Goal: Information Seeking & Learning: Learn about a topic

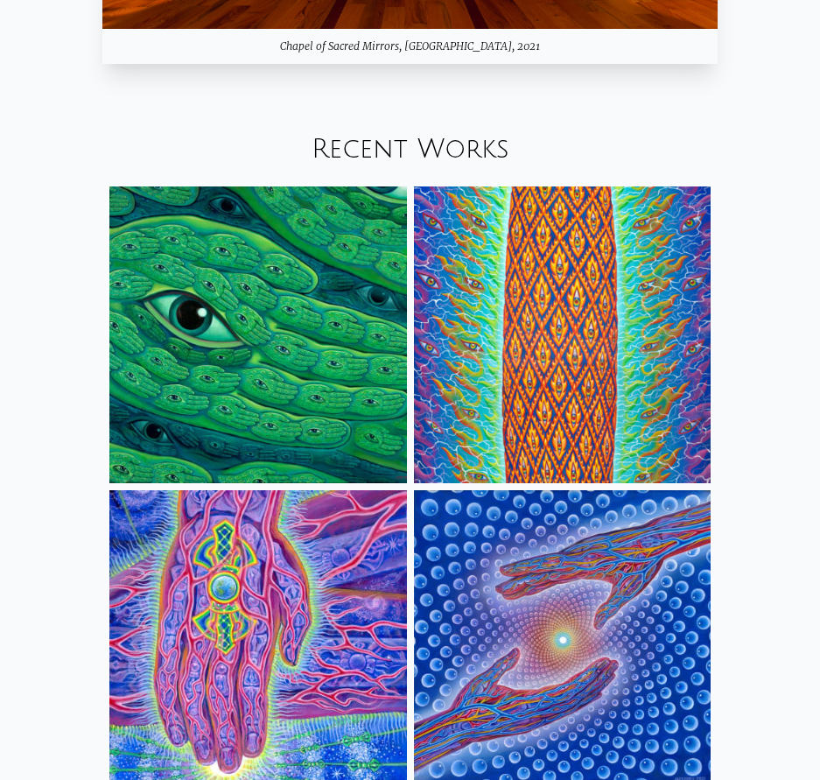
scroll to position [2014, 0]
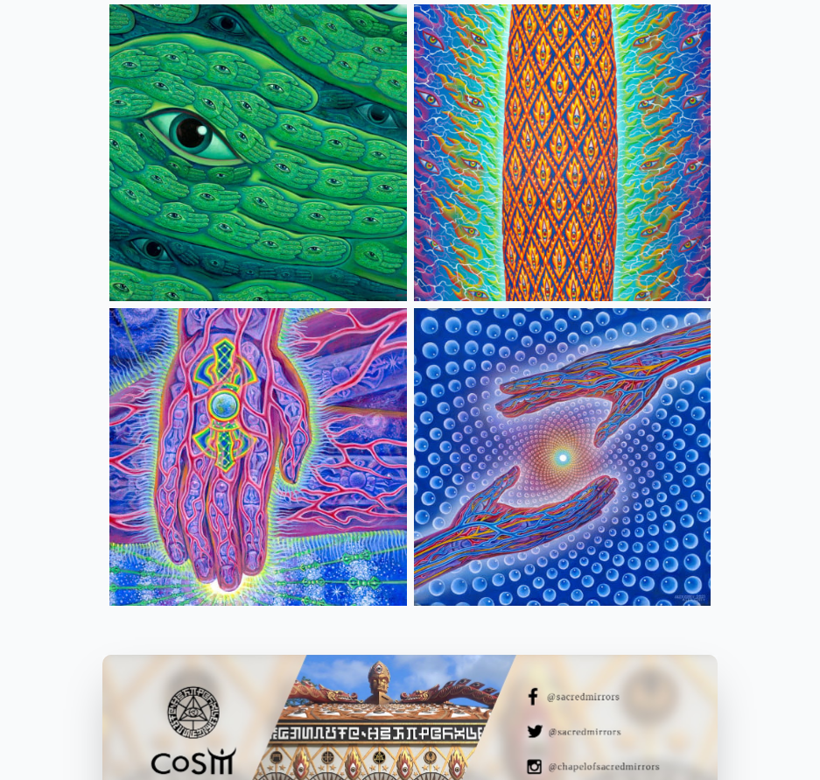
click at [584, 375] on img at bounding box center [562, 456] width 297 height 297
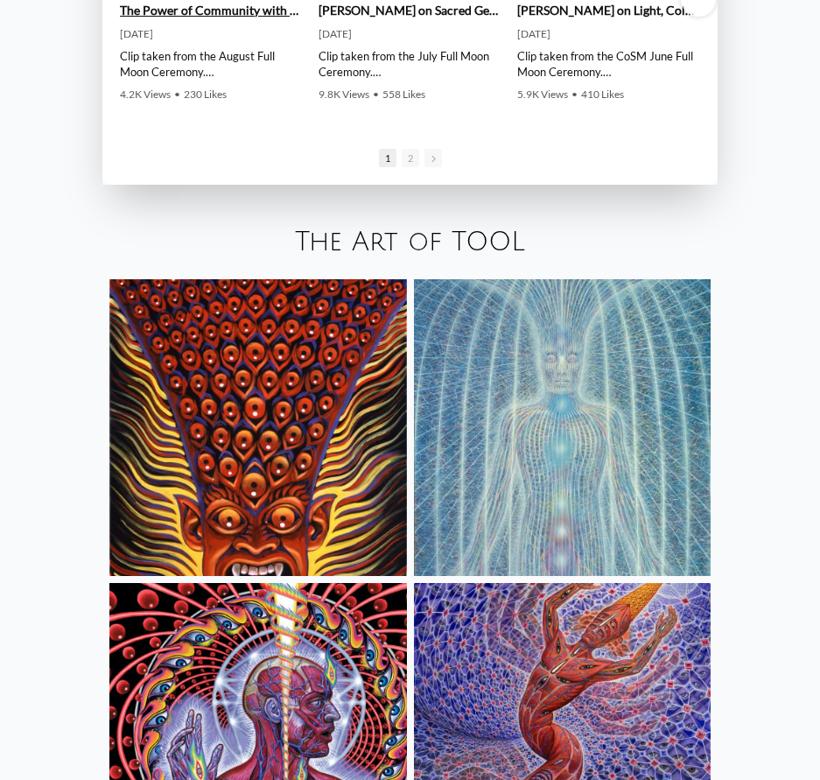
scroll to position [3054, 0]
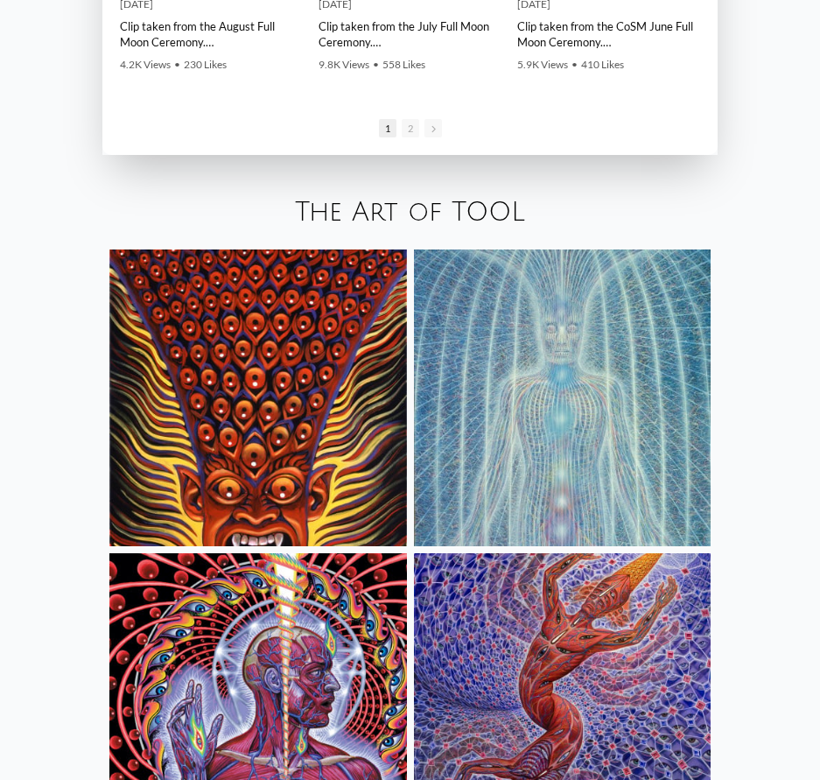
click at [216, 321] on img at bounding box center [257, 398] width 297 height 297
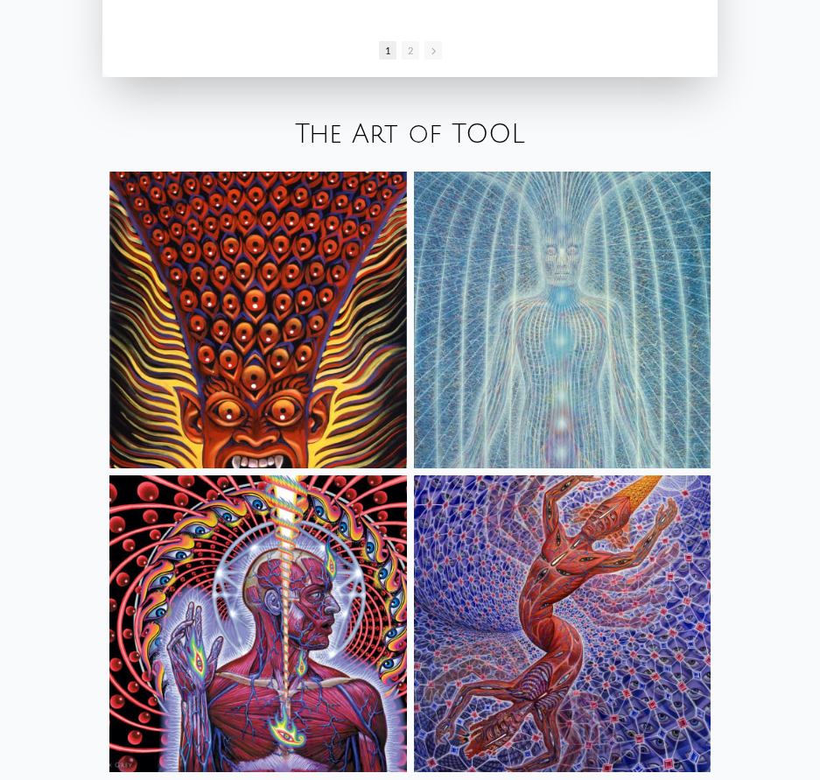
scroll to position [3471, 0]
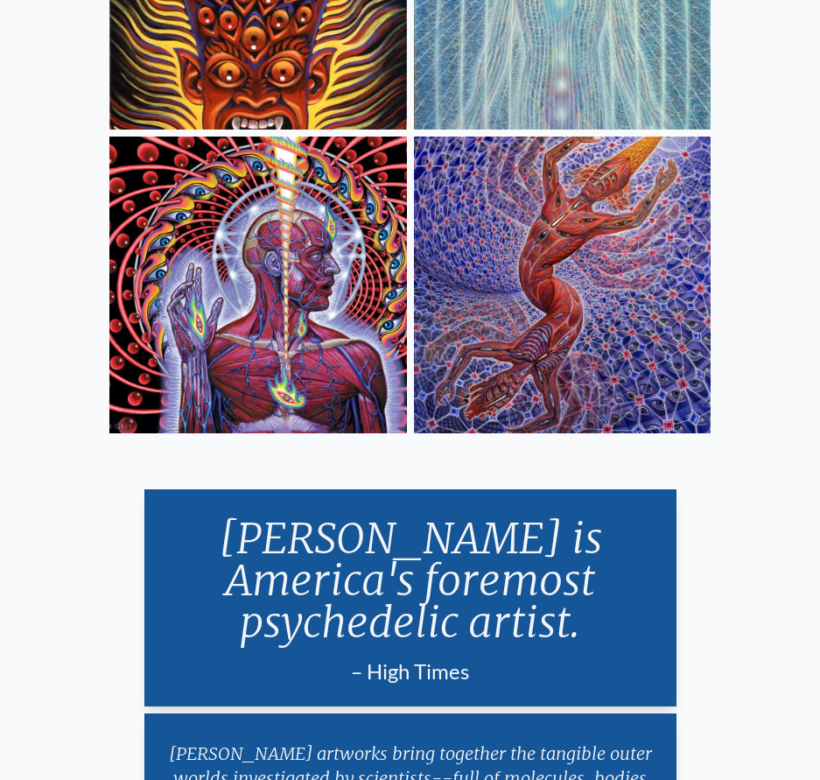
click at [218, 307] on img at bounding box center [257, 285] width 297 height 297
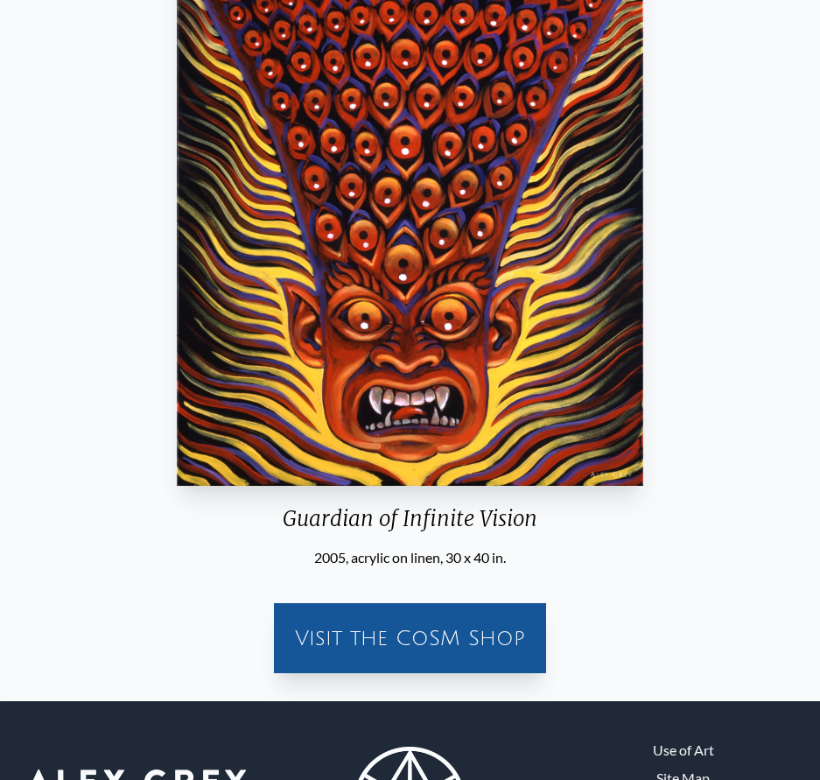
scroll to position [46, 0]
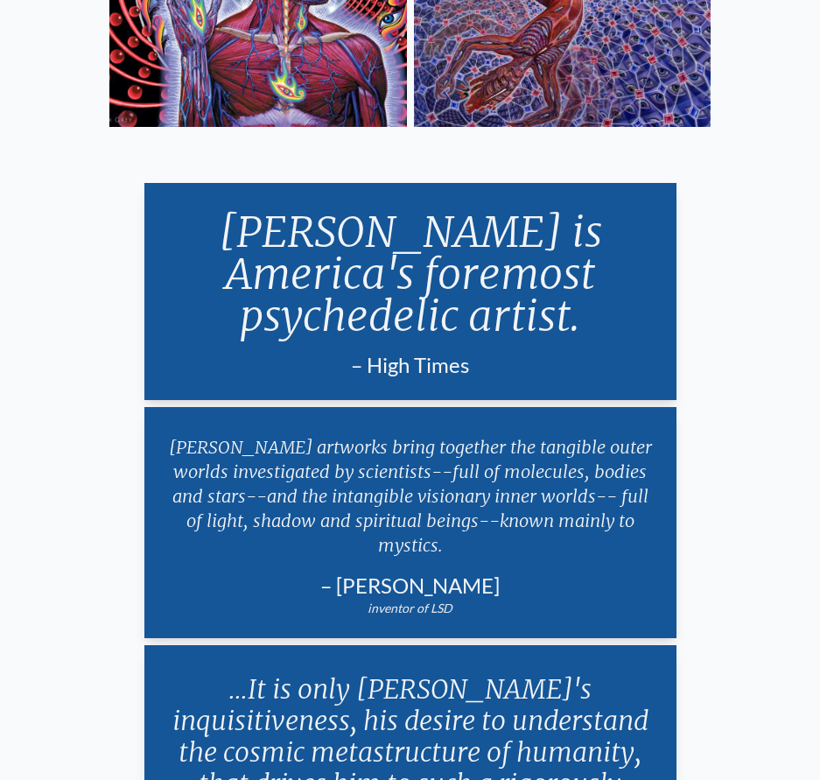
scroll to position [3602, 0]
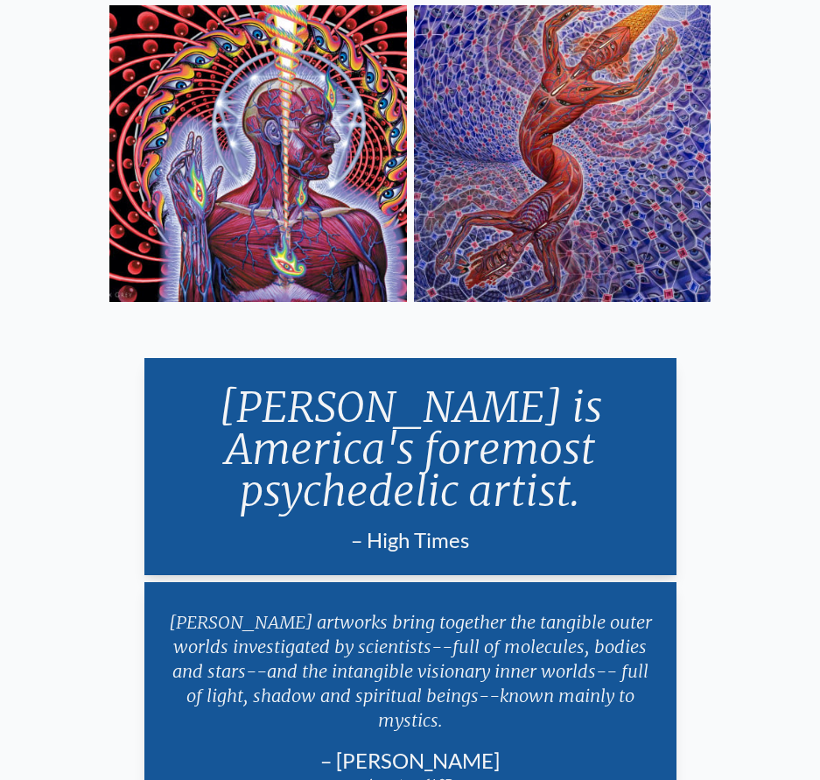
click at [456, 235] on img at bounding box center [562, 153] width 297 height 297
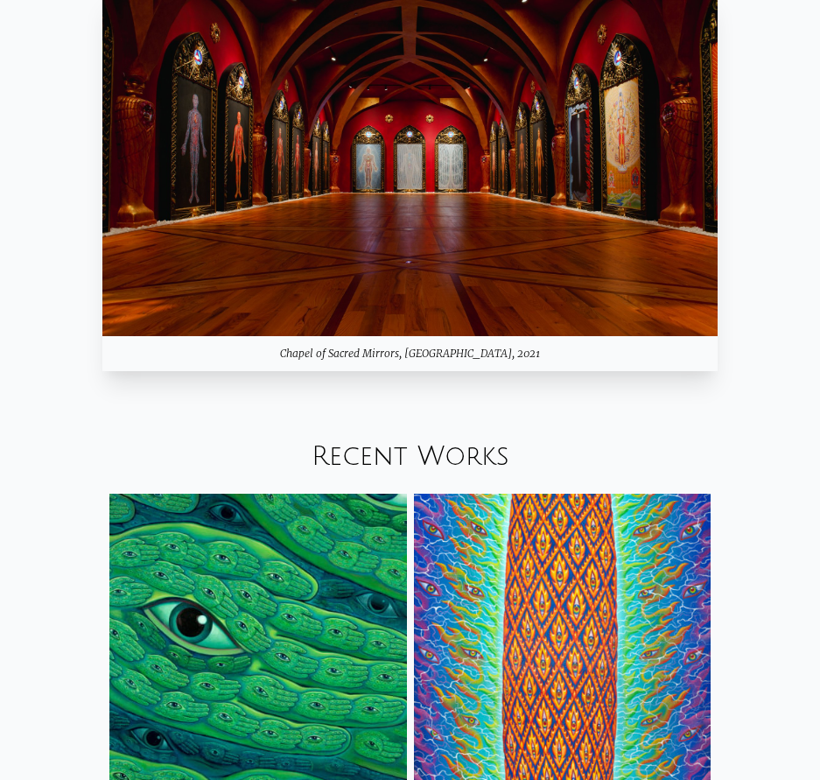
scroll to position [1476, 0]
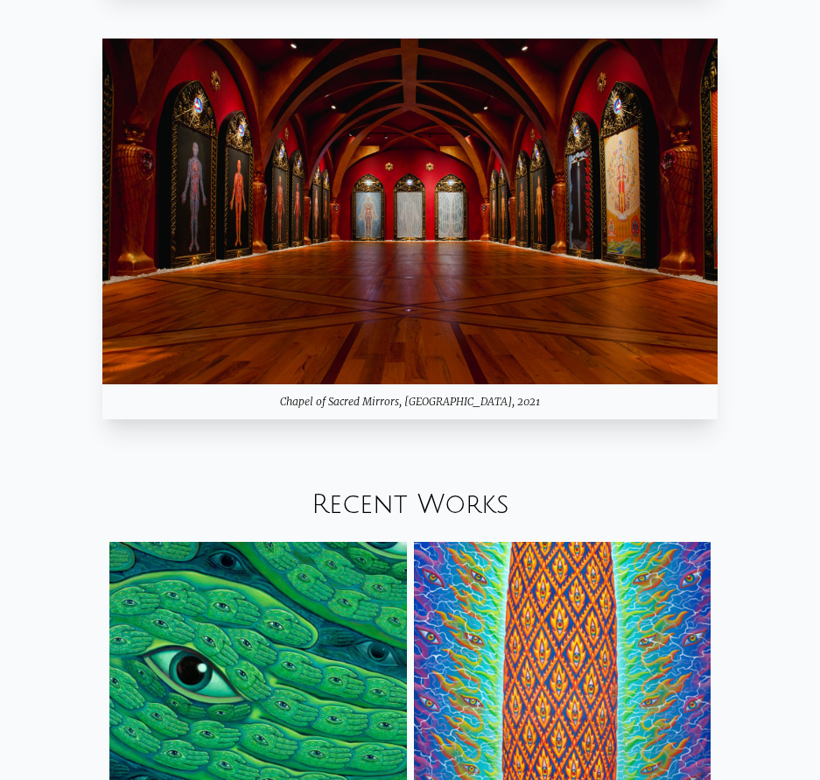
click at [408, 509] on link "Recent Works" at bounding box center [411, 504] width 198 height 29
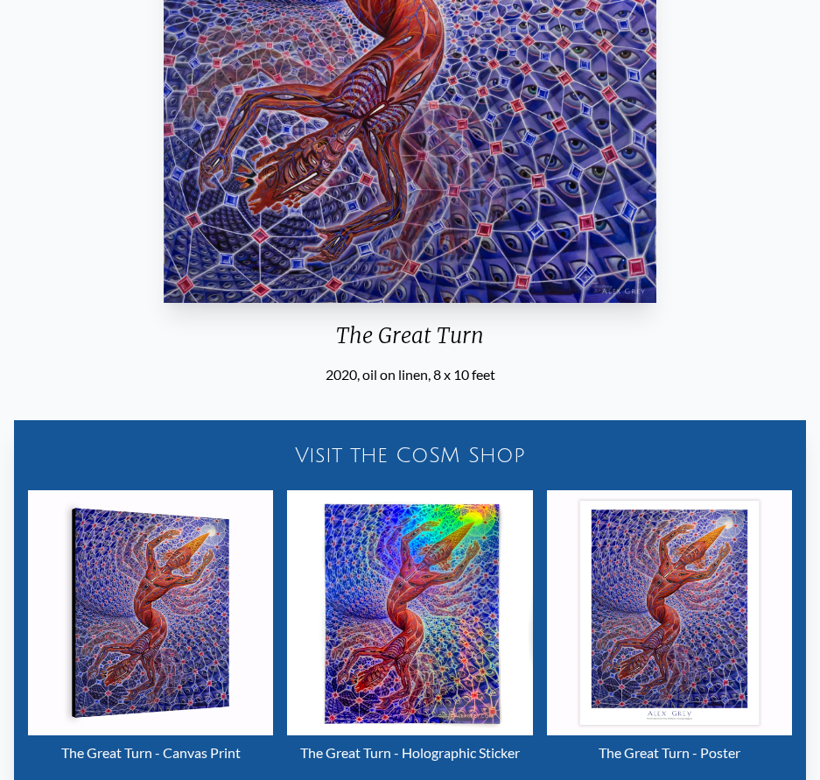
scroll to position [613, 0]
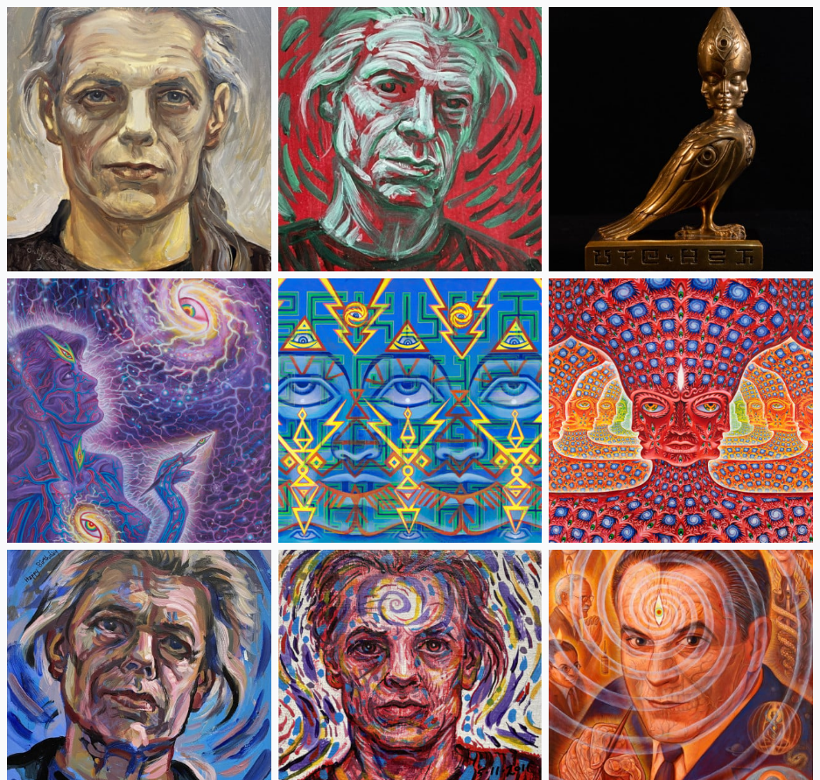
scroll to position [5691, 0]
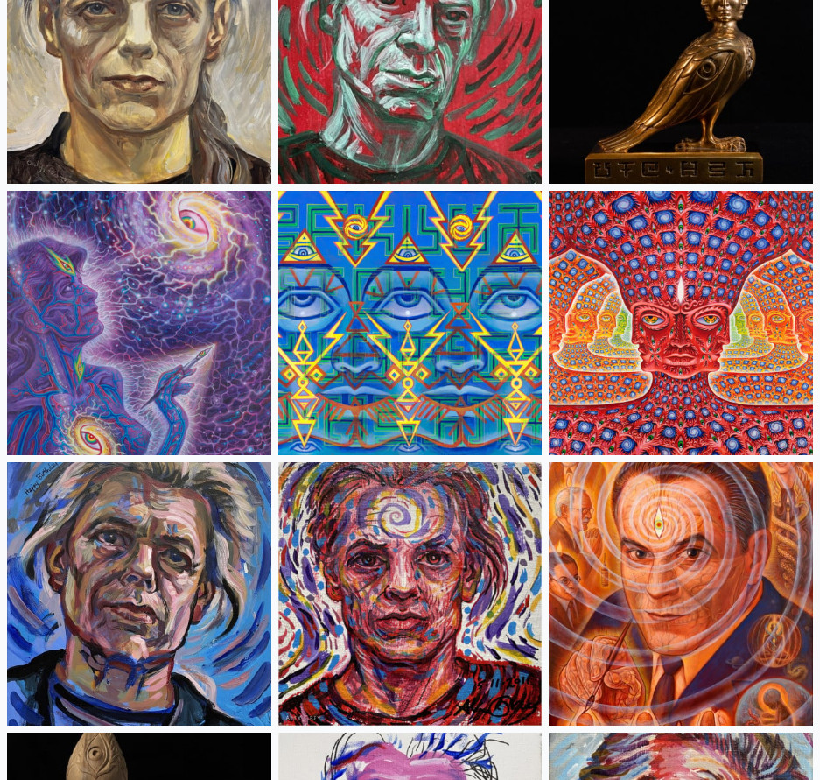
click at [614, 280] on img at bounding box center [681, 323] width 264 height 264
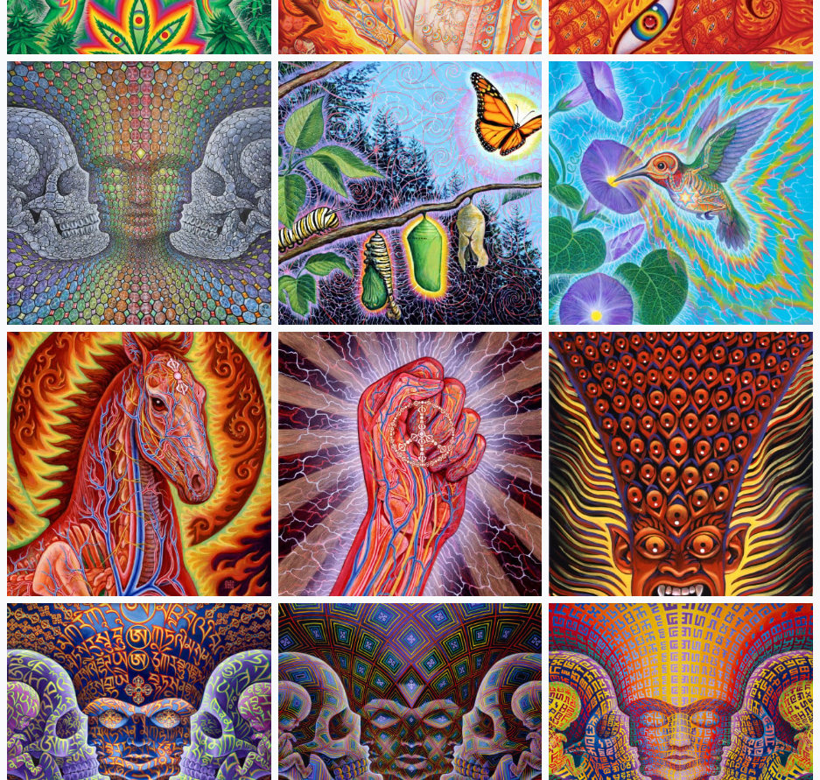
scroll to position [11211, 0]
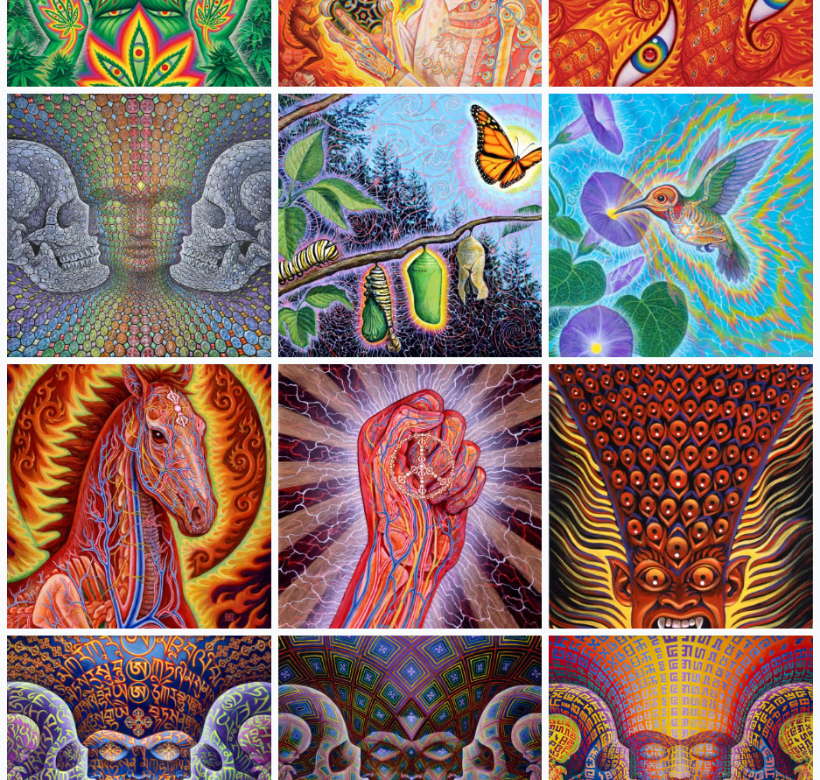
click at [309, 242] on img at bounding box center [410, 226] width 264 height 264
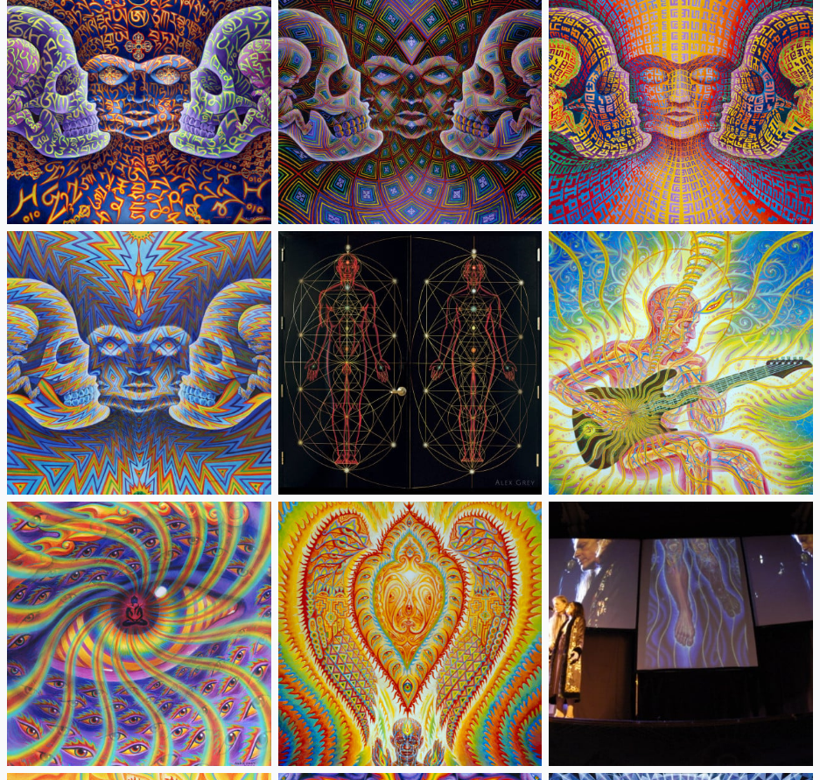
scroll to position [11911, 0]
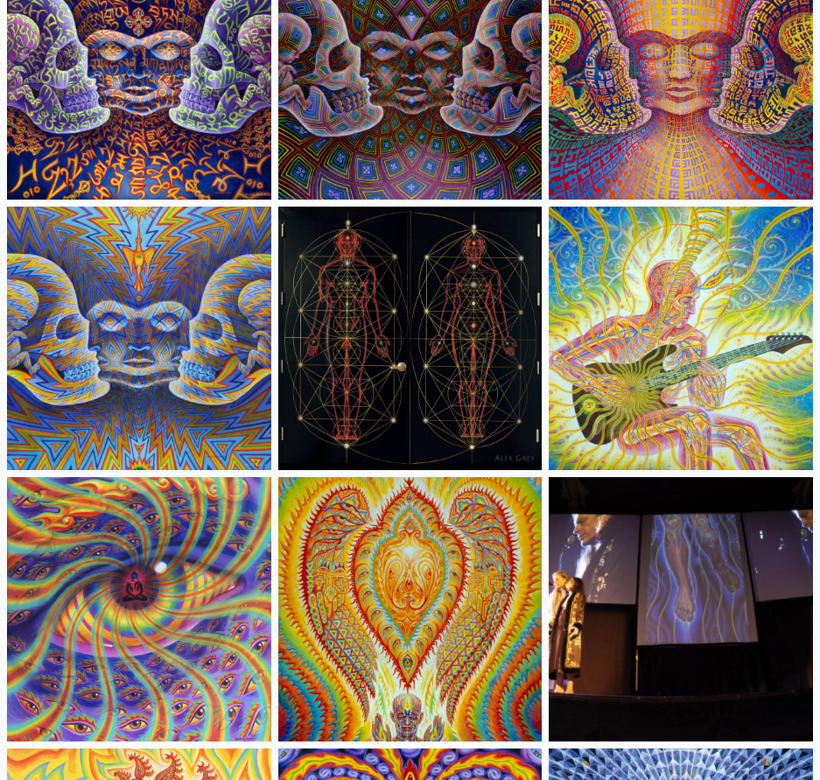
click at [626, 297] on img at bounding box center [681, 339] width 264 height 264
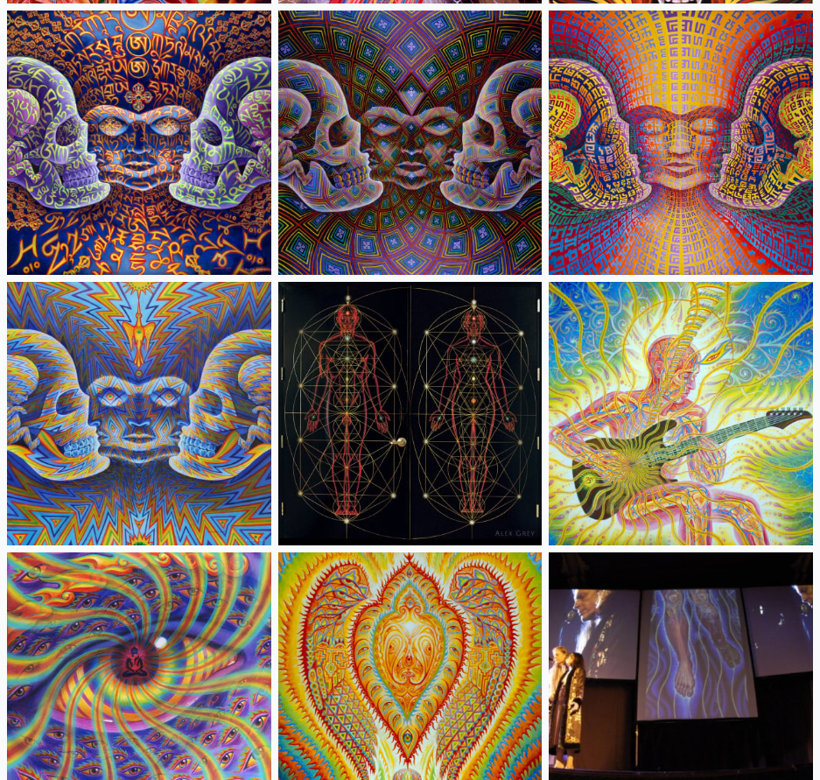
scroll to position [11990, 0]
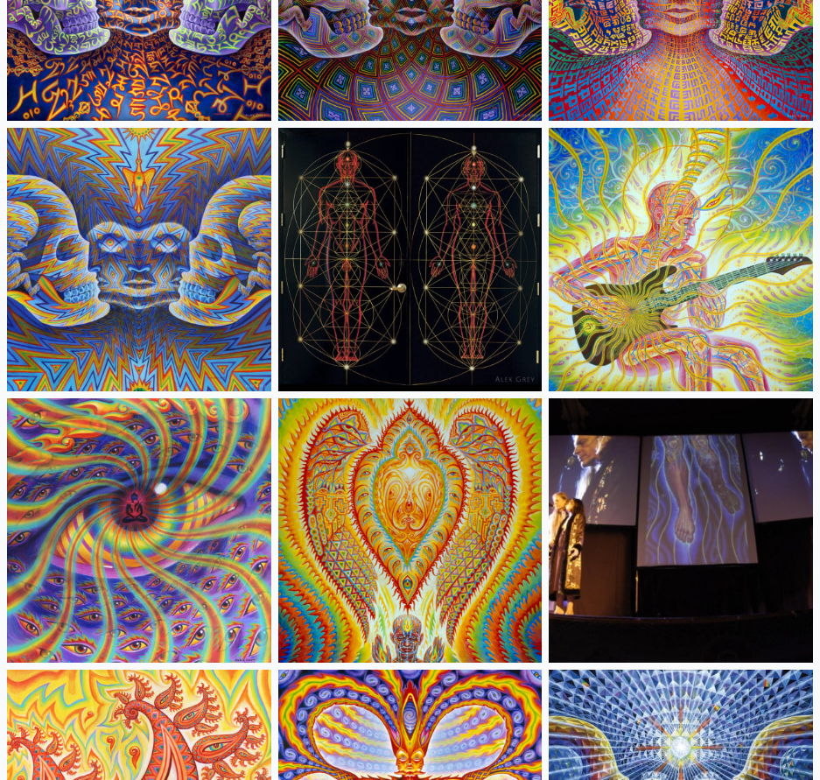
click at [411, 223] on img at bounding box center [410, 260] width 264 height 264
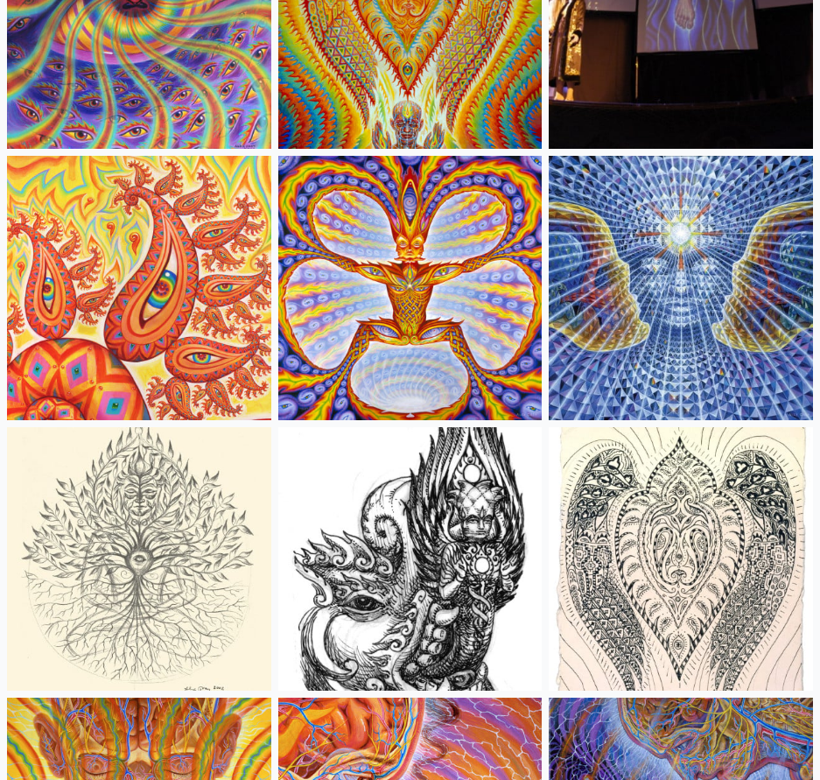
scroll to position [12507, 0]
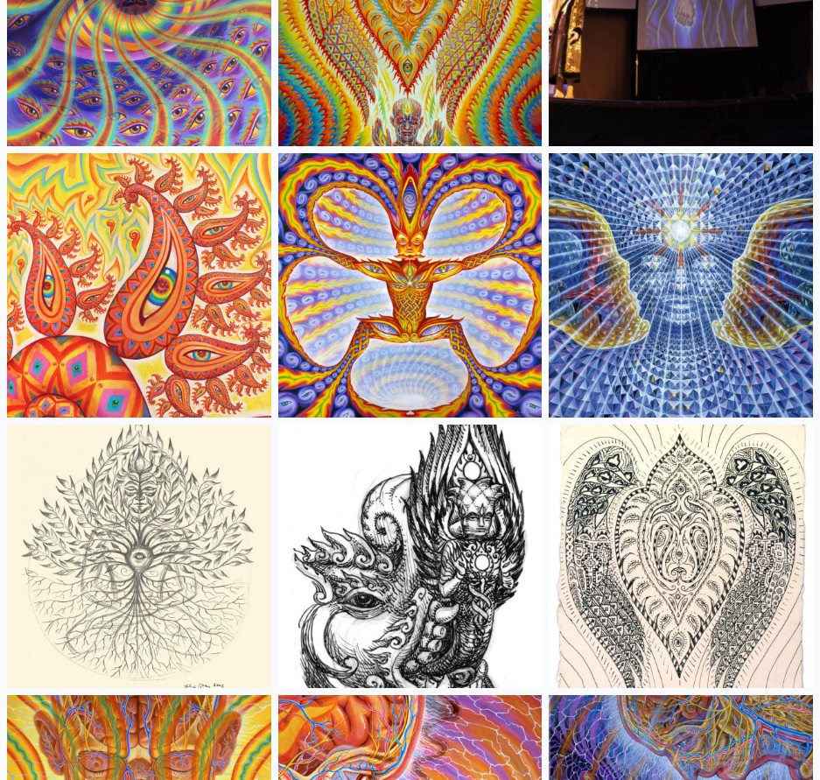
click at [475, 594] on img at bounding box center [410, 557] width 264 height 264
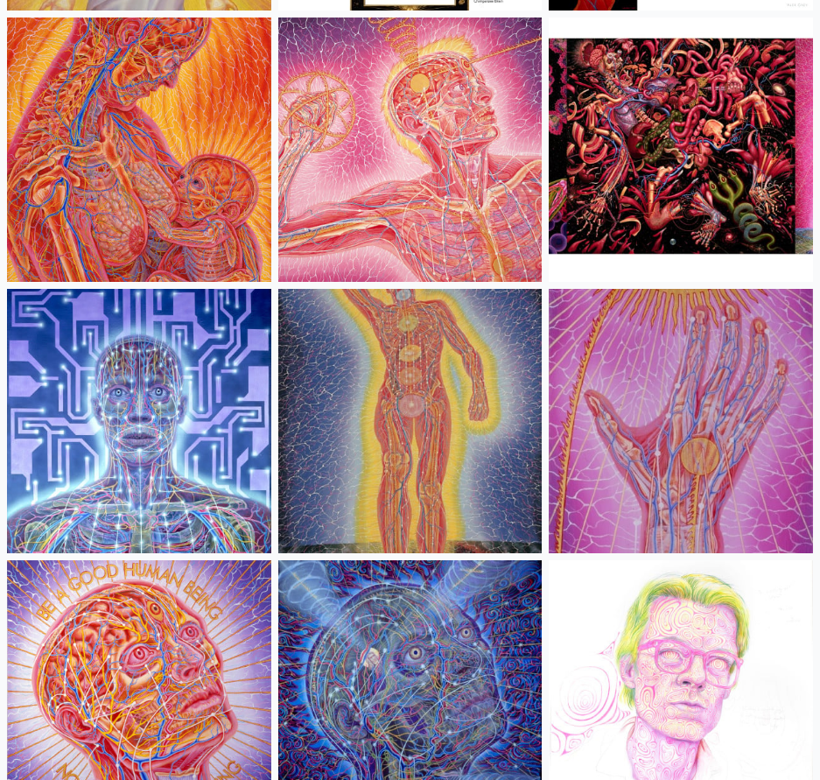
scroll to position [24309, 0]
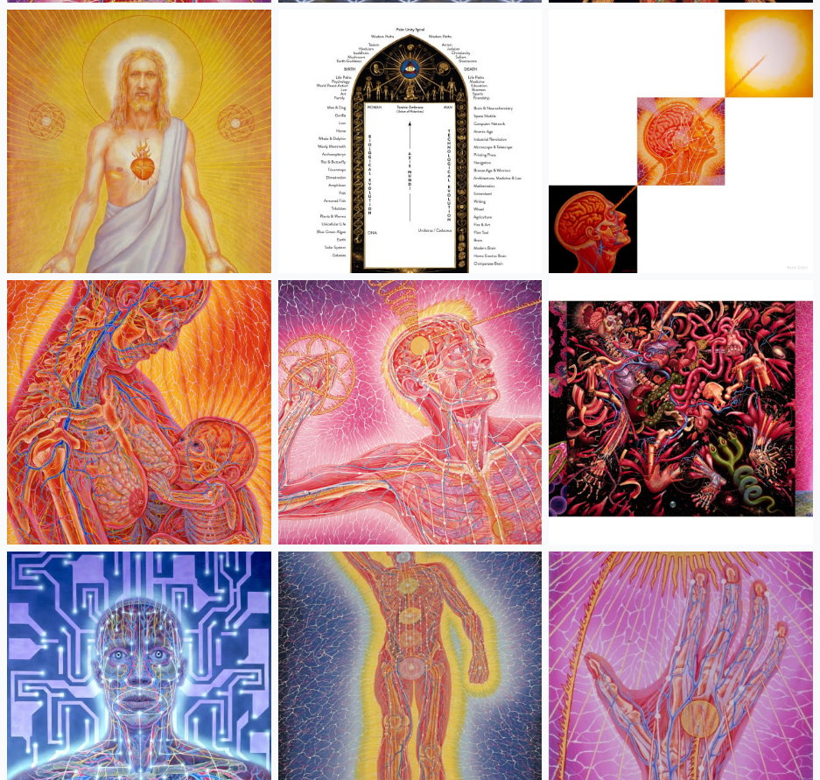
click at [595, 181] on img at bounding box center [681, 142] width 264 height 264
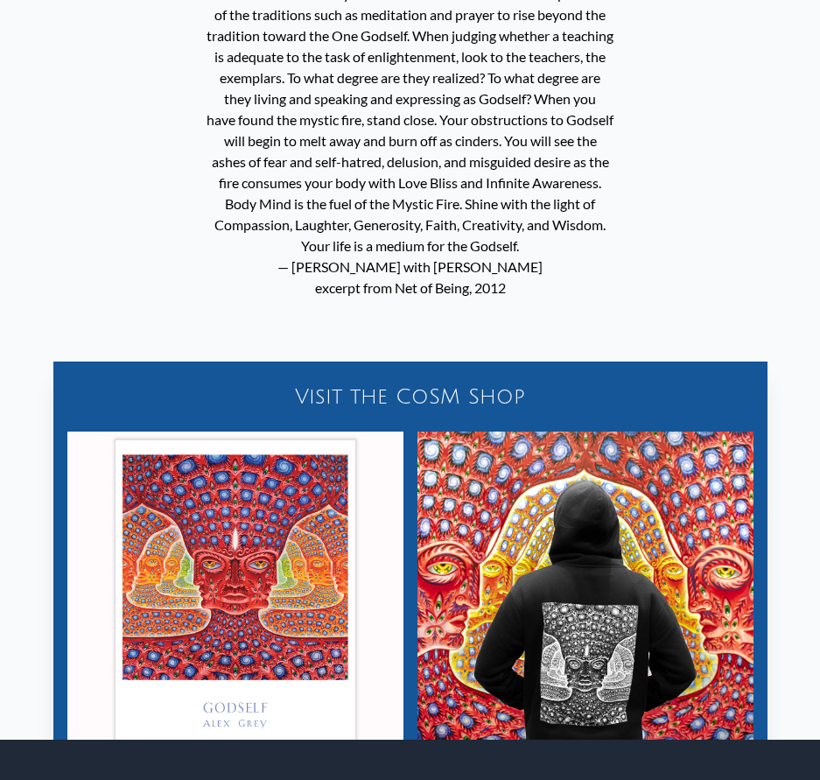
scroll to position [1509, 0]
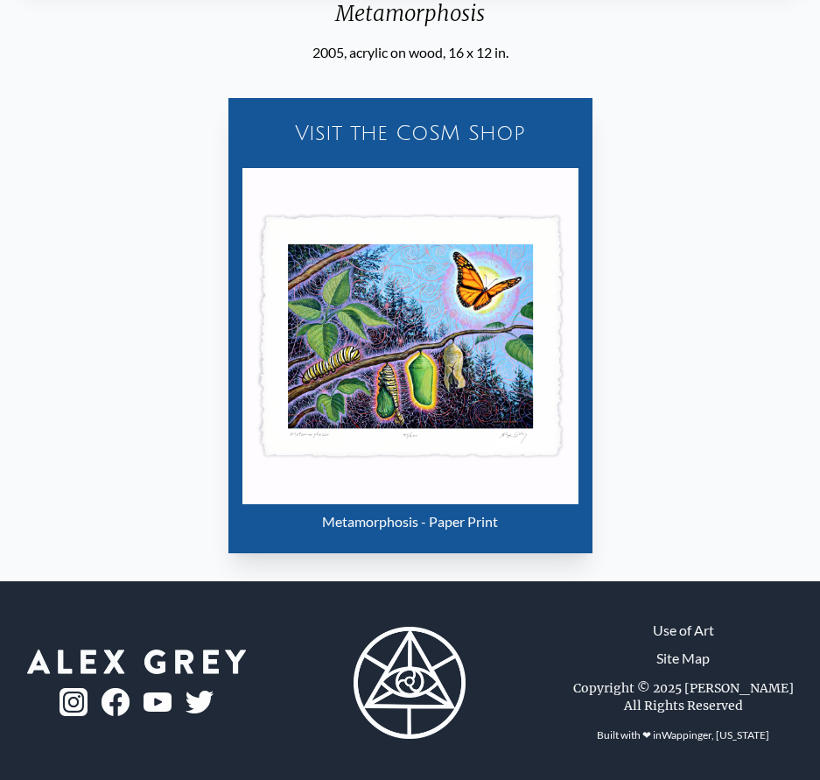
scroll to position [742, 0]
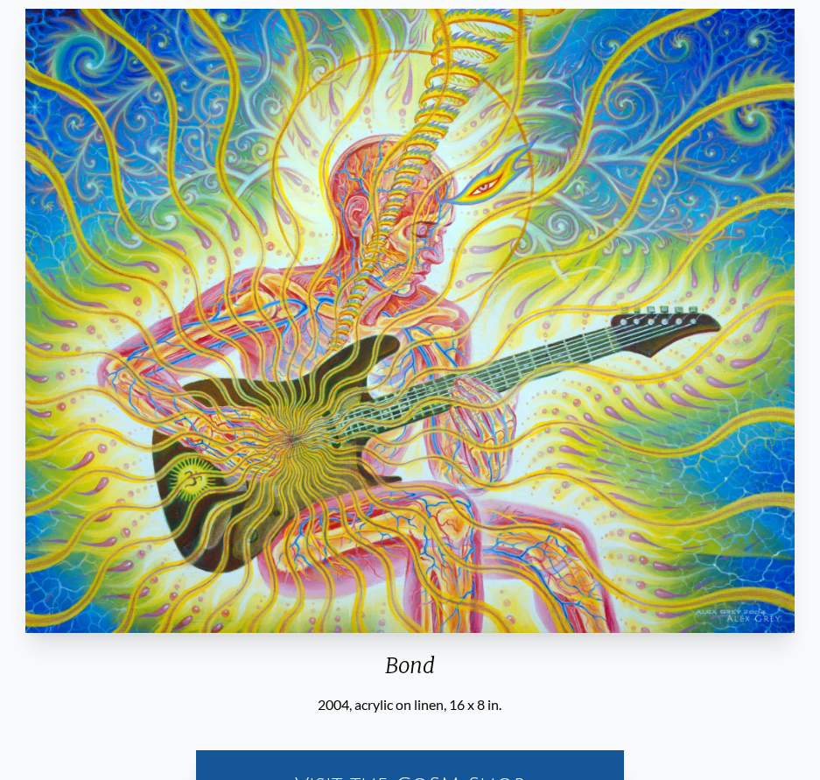
scroll to position [88, 0]
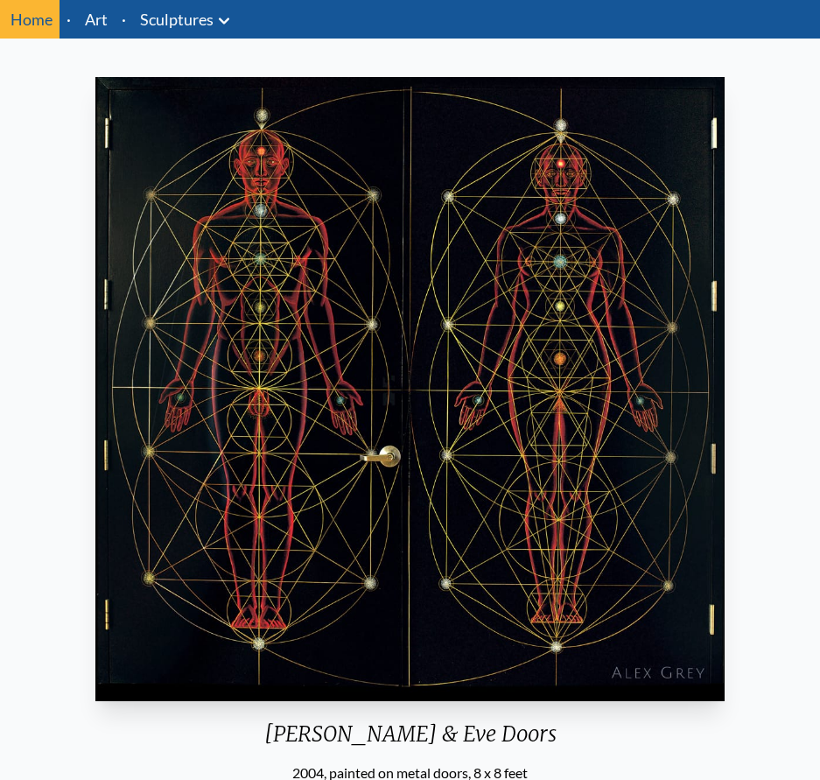
scroll to position [88, 0]
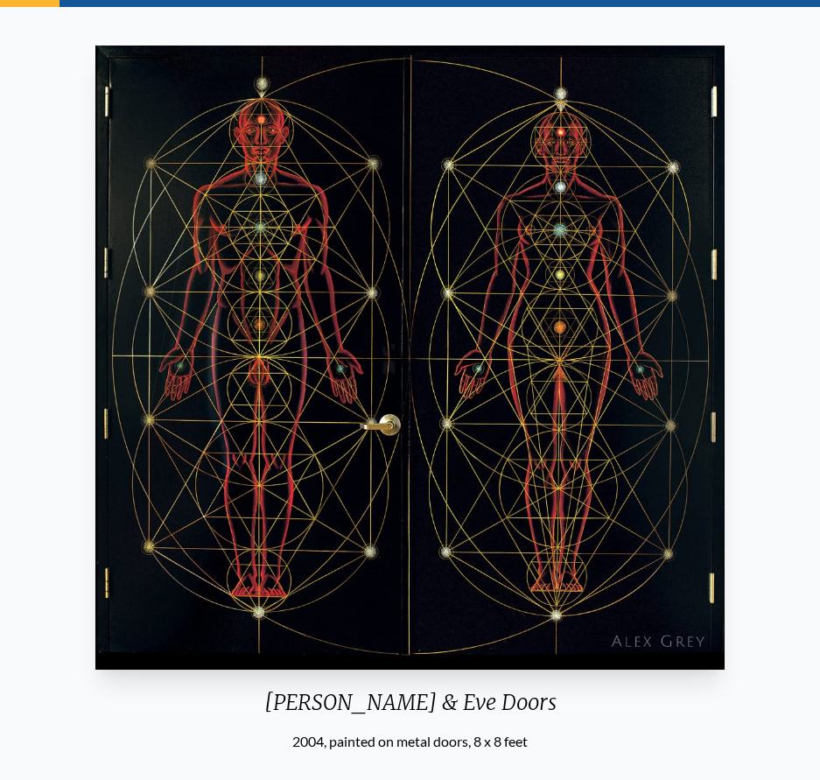
click at [267, 477] on img "5 / 6" at bounding box center [409, 358] width 629 height 624
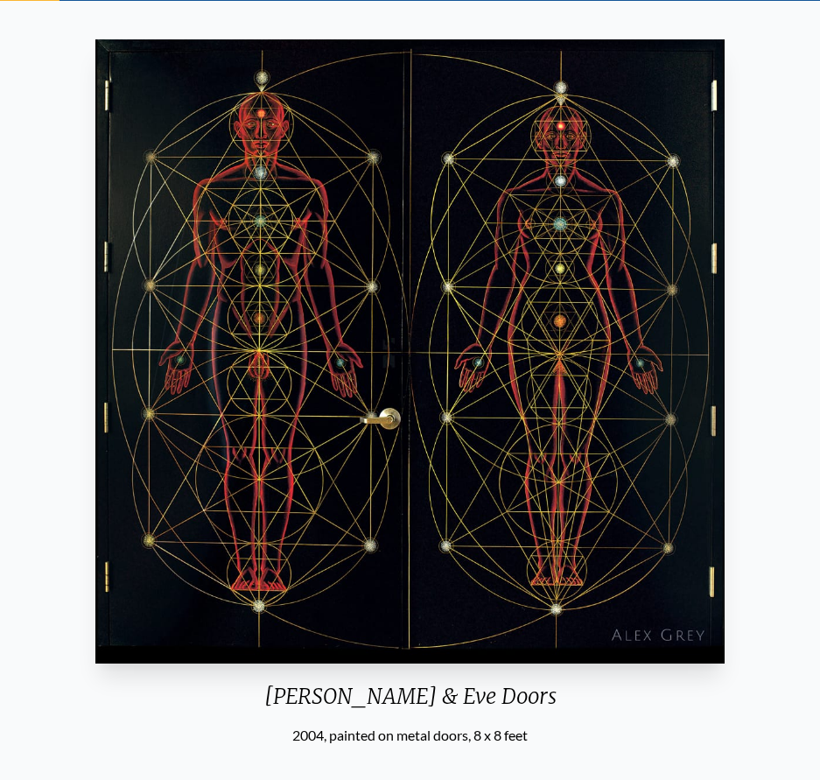
scroll to position [396, 0]
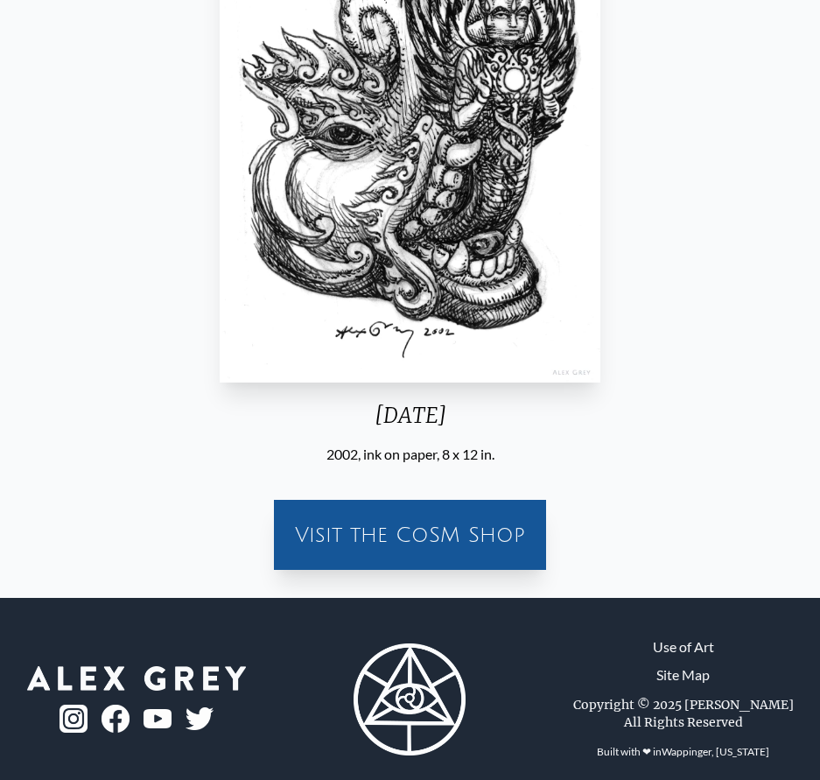
scroll to position [396, 0]
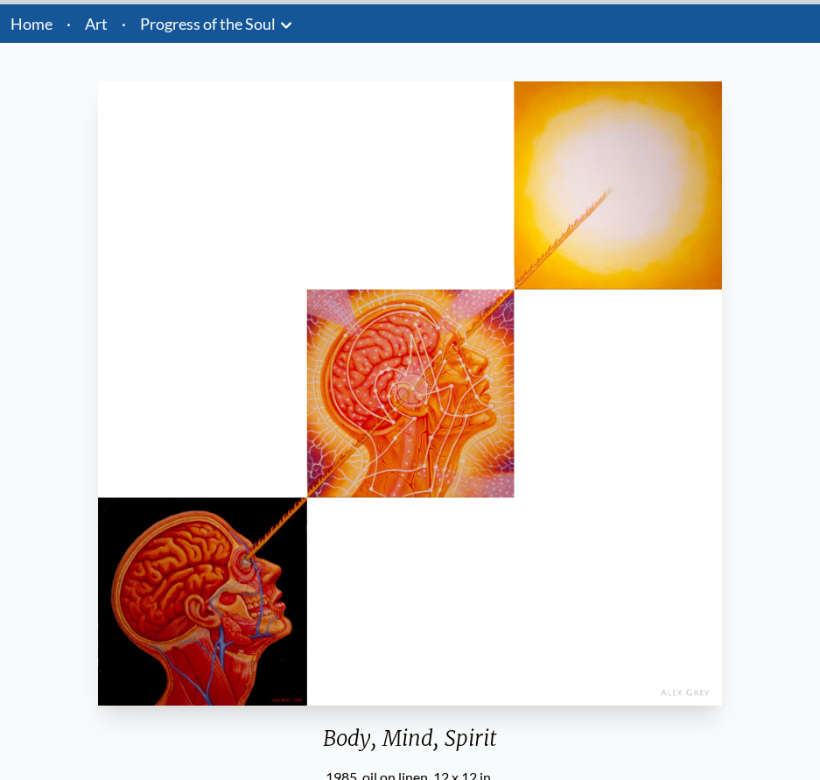
scroll to position [88, 0]
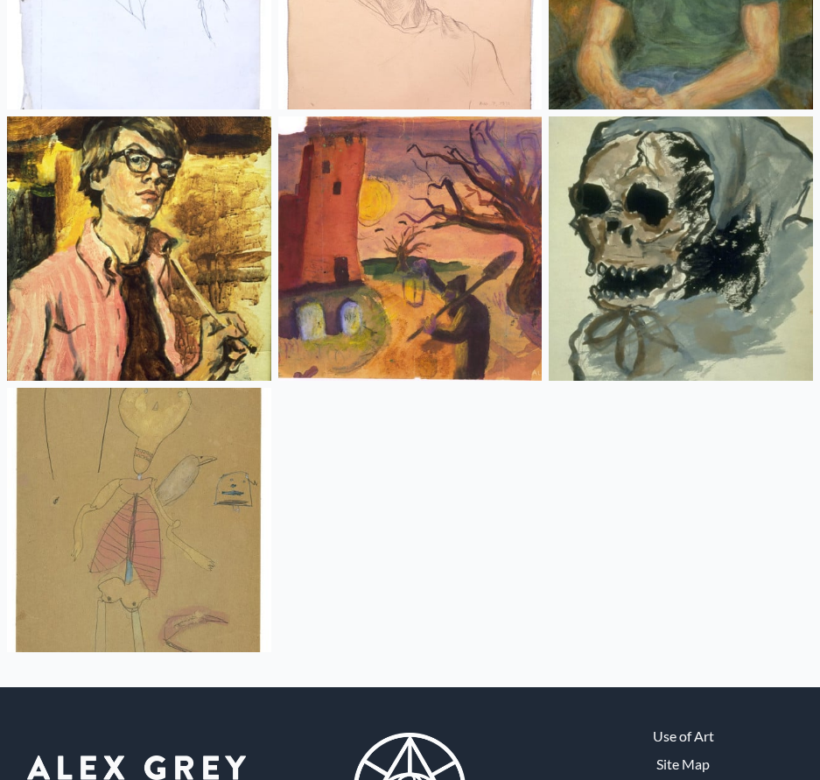
scroll to position [30548, 0]
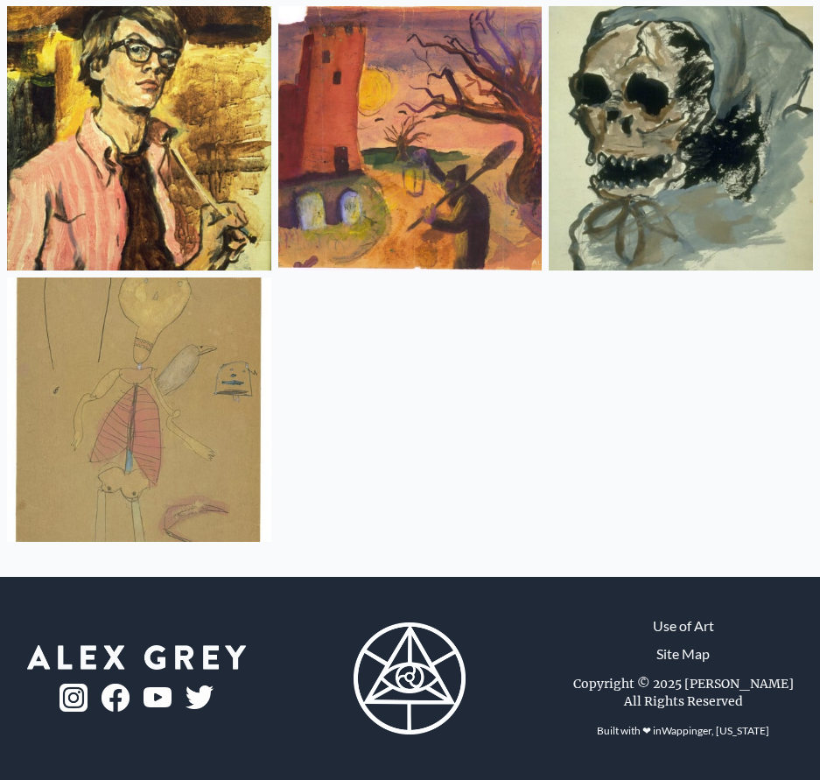
click at [185, 406] on img at bounding box center [139, 410] width 264 height 264
click at [719, 109] on img at bounding box center [681, 138] width 264 height 264
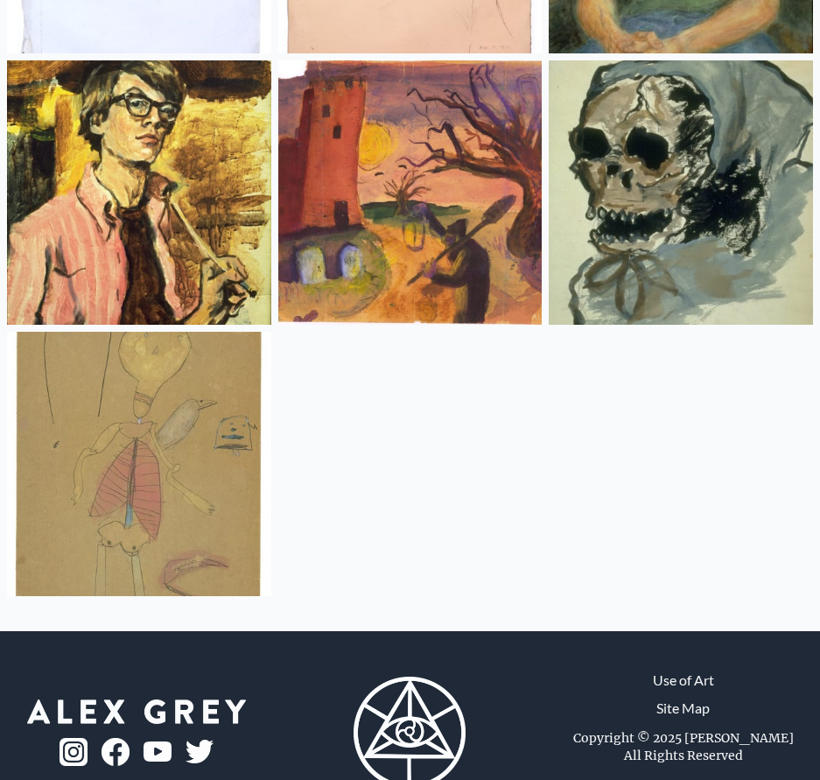
scroll to position [30373, 0]
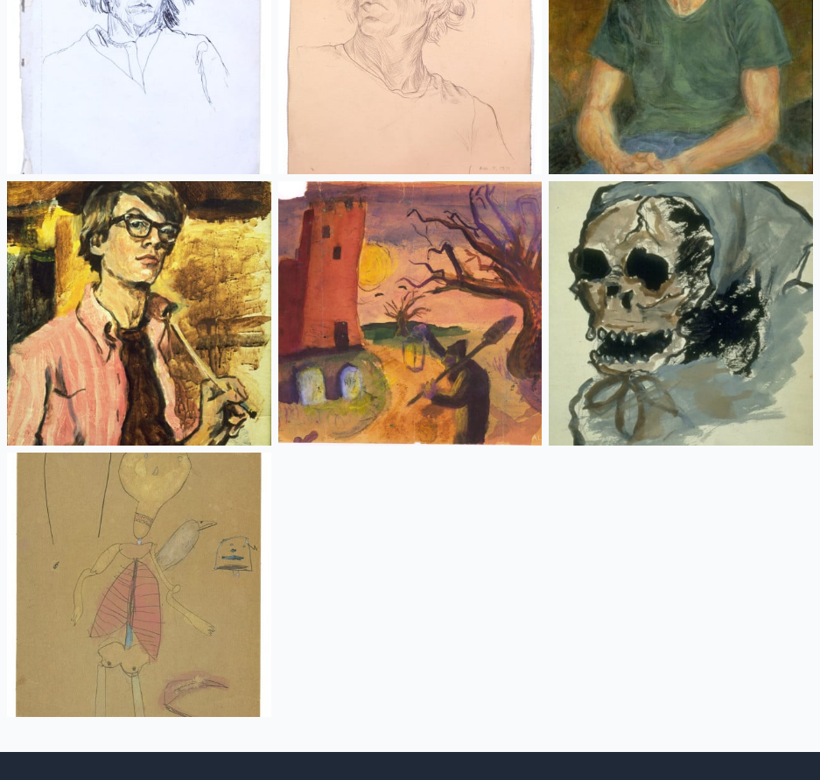
click at [185, 246] on img at bounding box center [139, 313] width 264 height 264
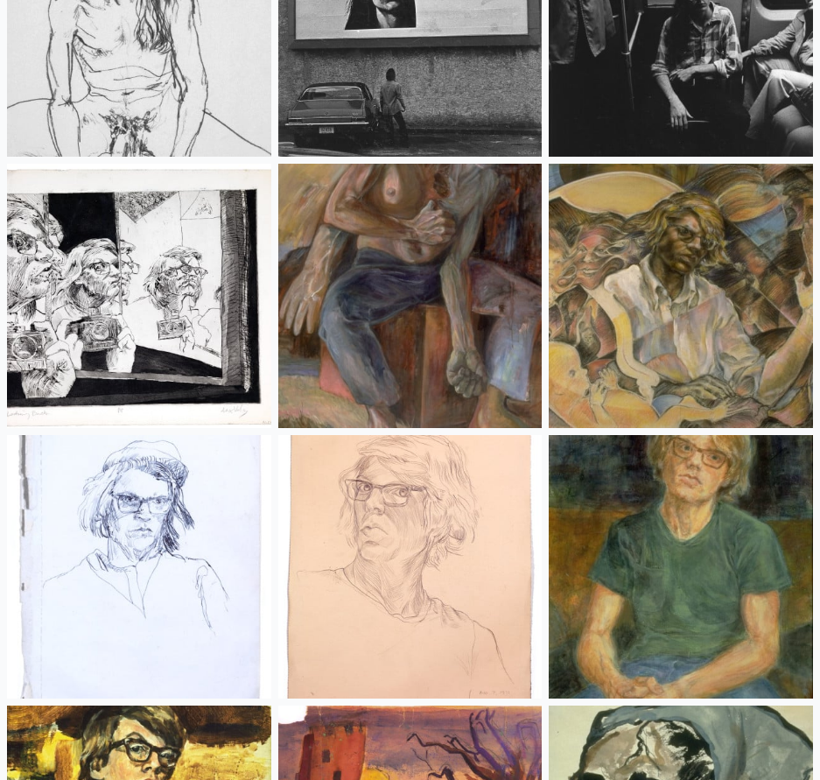
scroll to position [29847, 0]
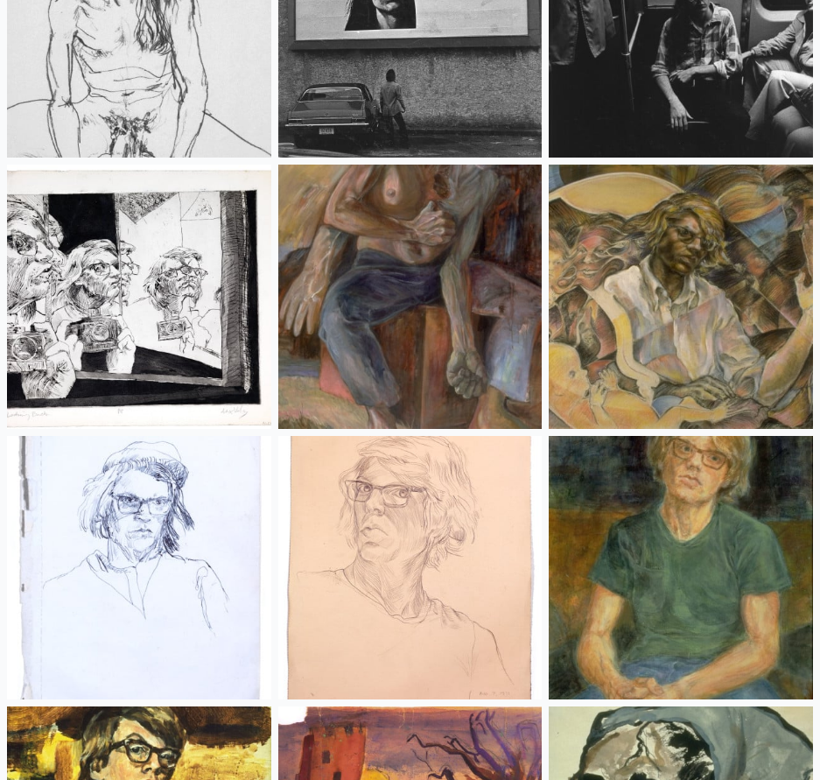
click at [407, 223] on img at bounding box center [410, 297] width 264 height 264
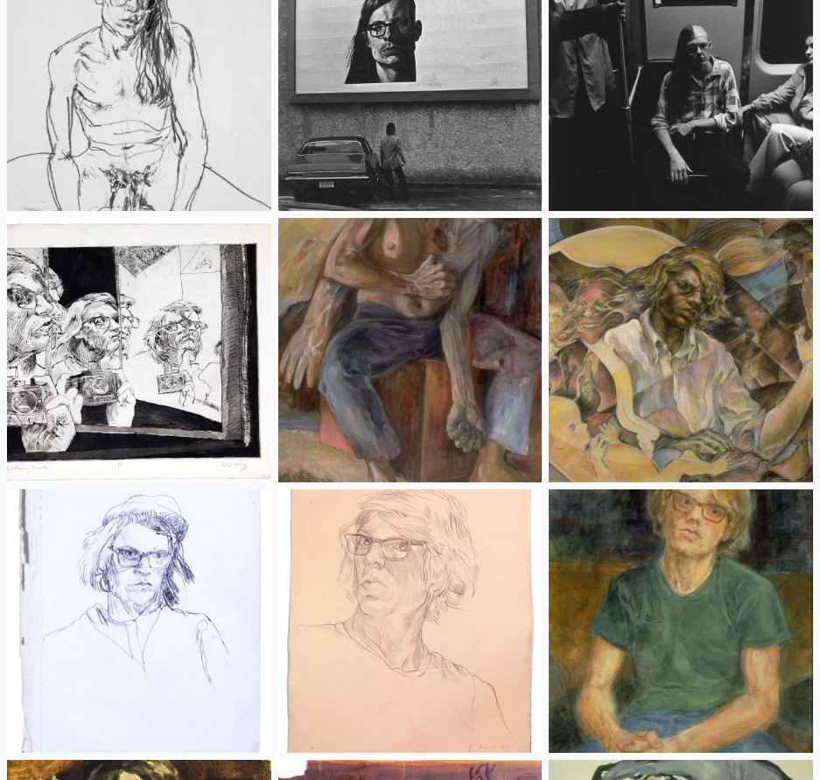
scroll to position [29585, 0]
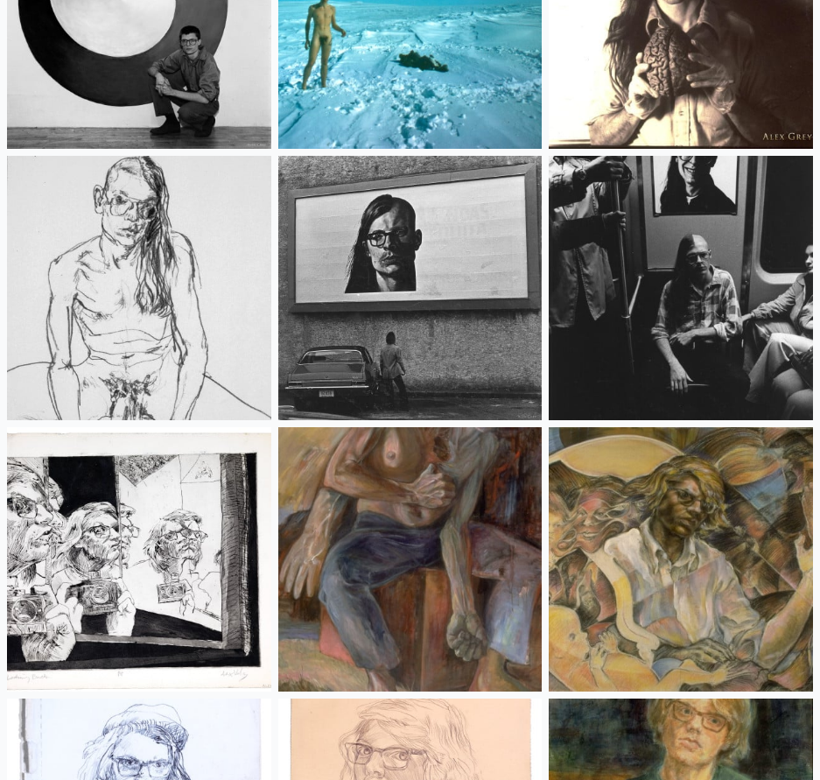
click at [360, 215] on img at bounding box center [410, 288] width 264 height 264
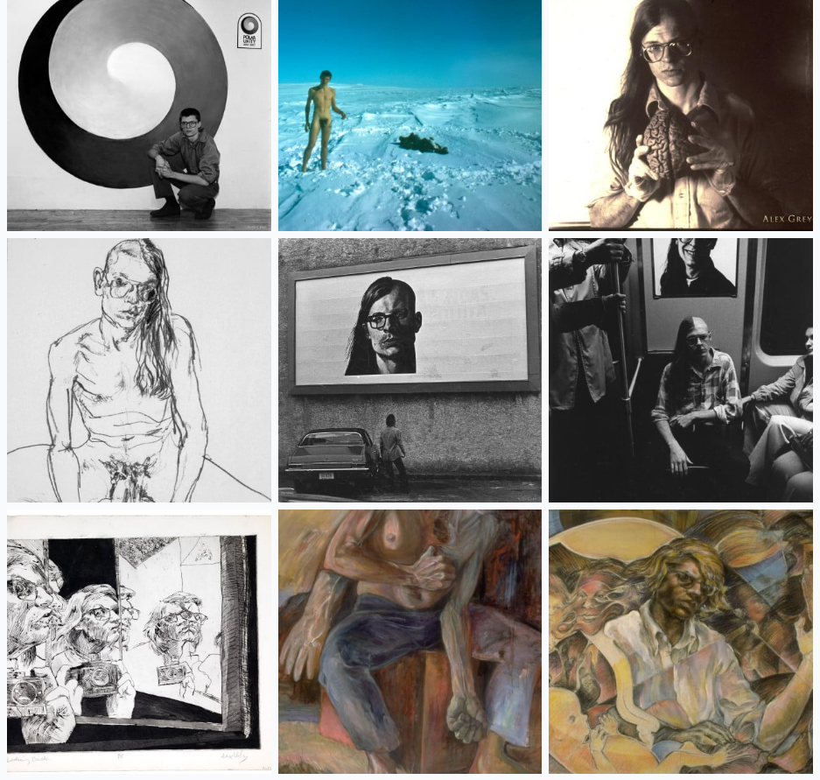
scroll to position [29409, 0]
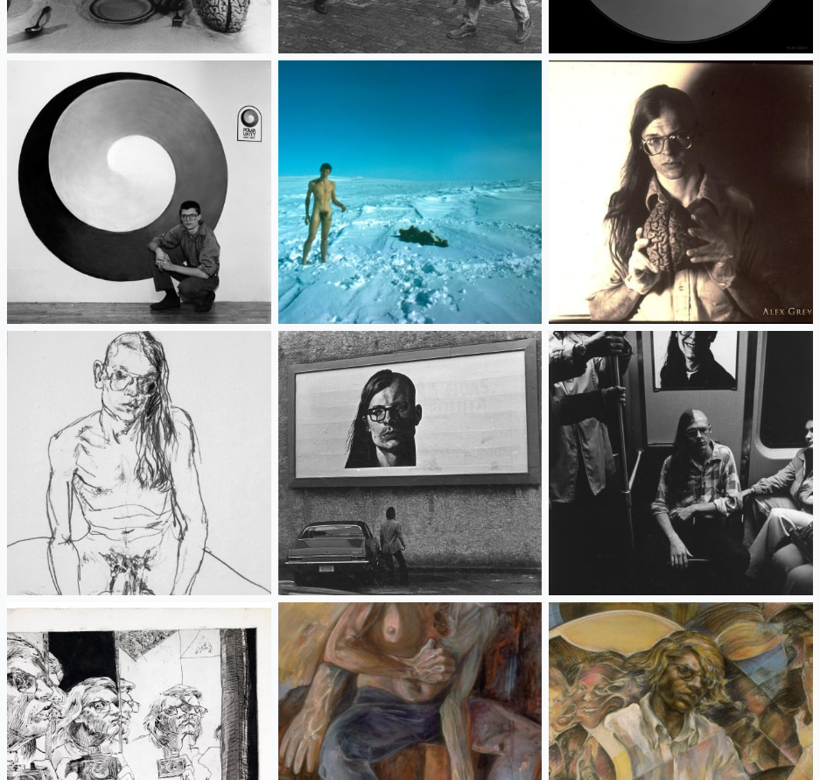
click at [629, 186] on img at bounding box center [681, 192] width 264 height 264
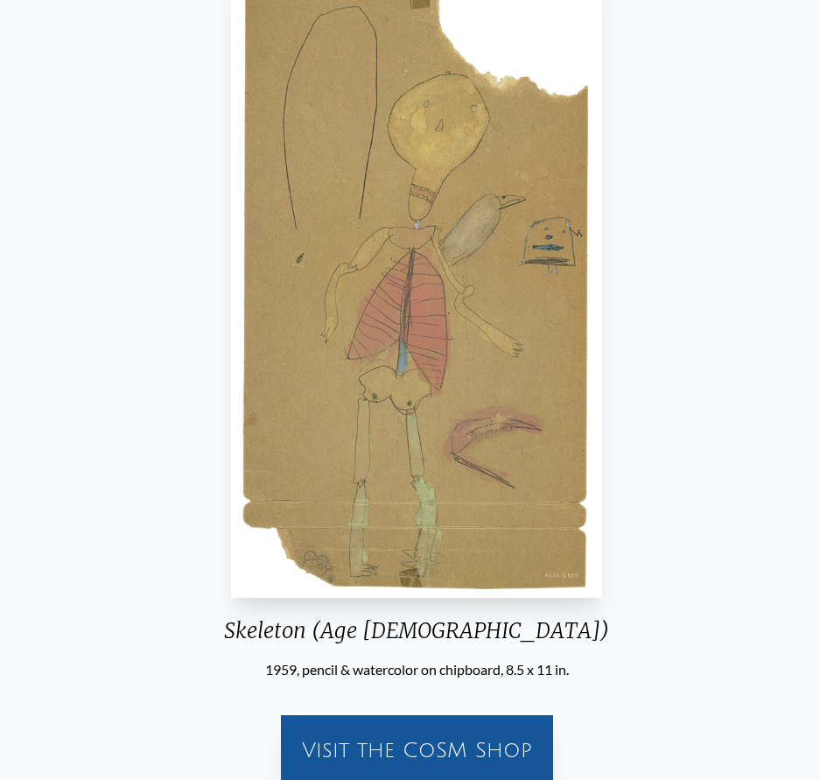
scroll to position [46, 0]
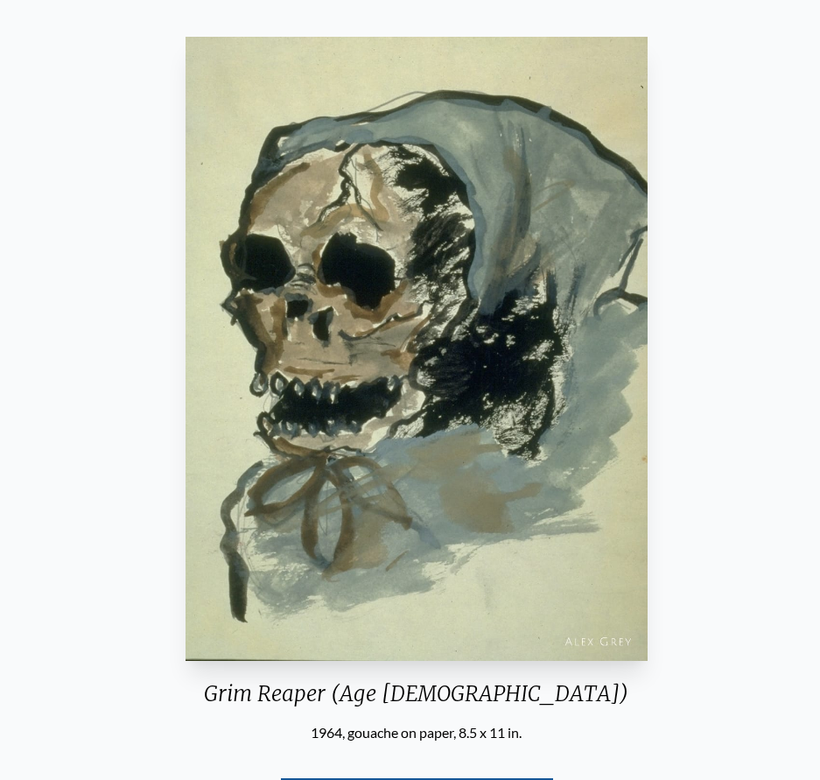
scroll to position [88, 0]
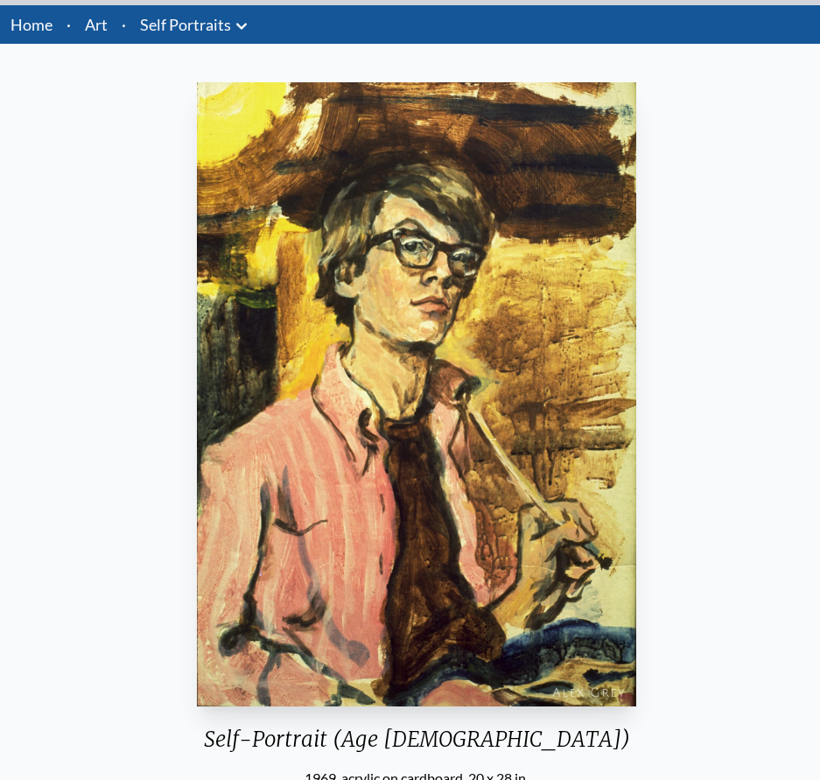
scroll to position [88, 0]
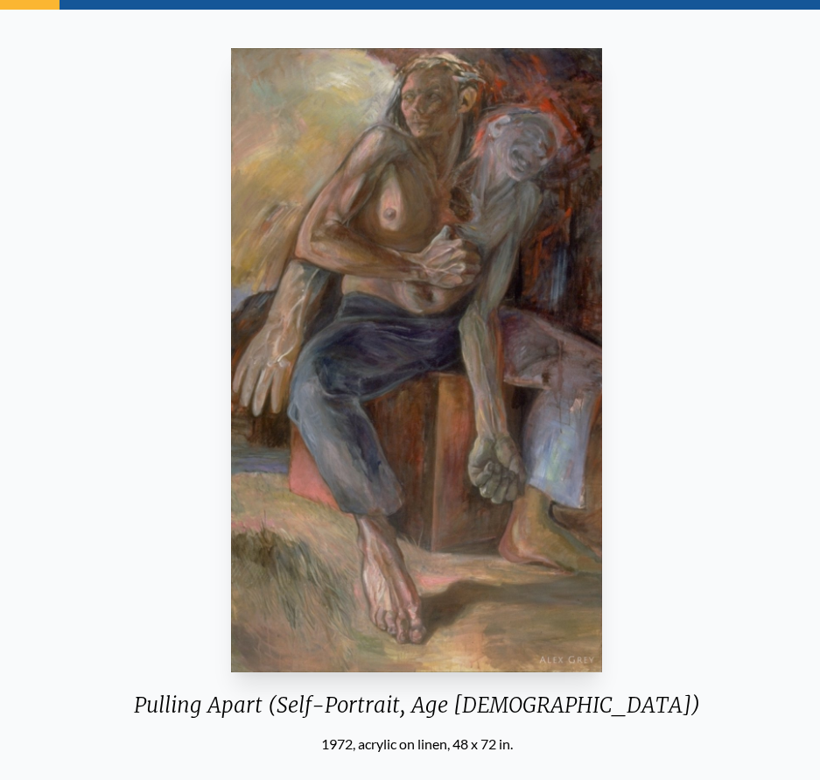
scroll to position [46, 0]
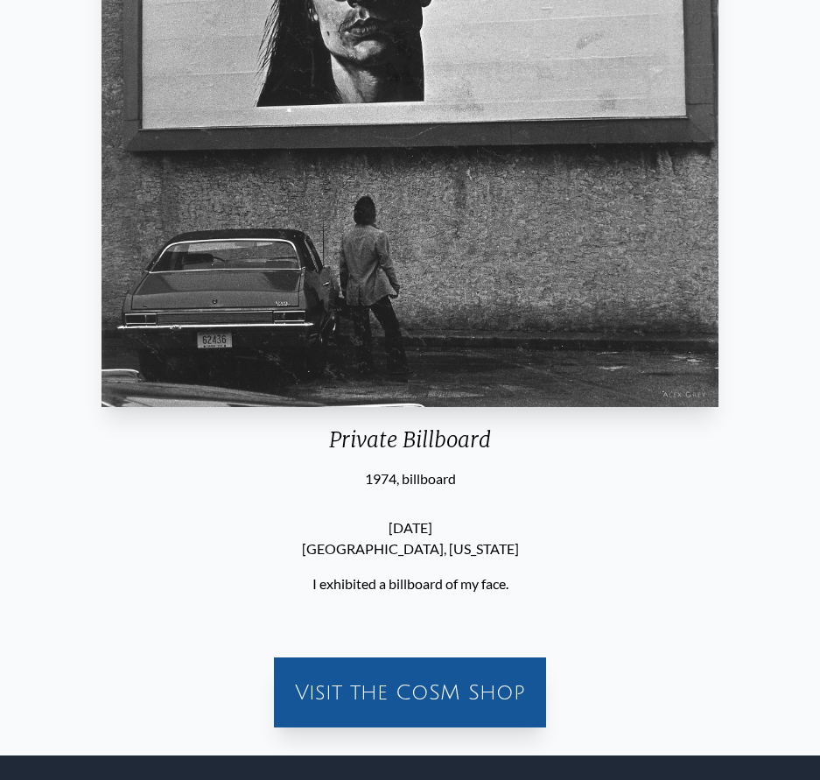
scroll to position [88, 0]
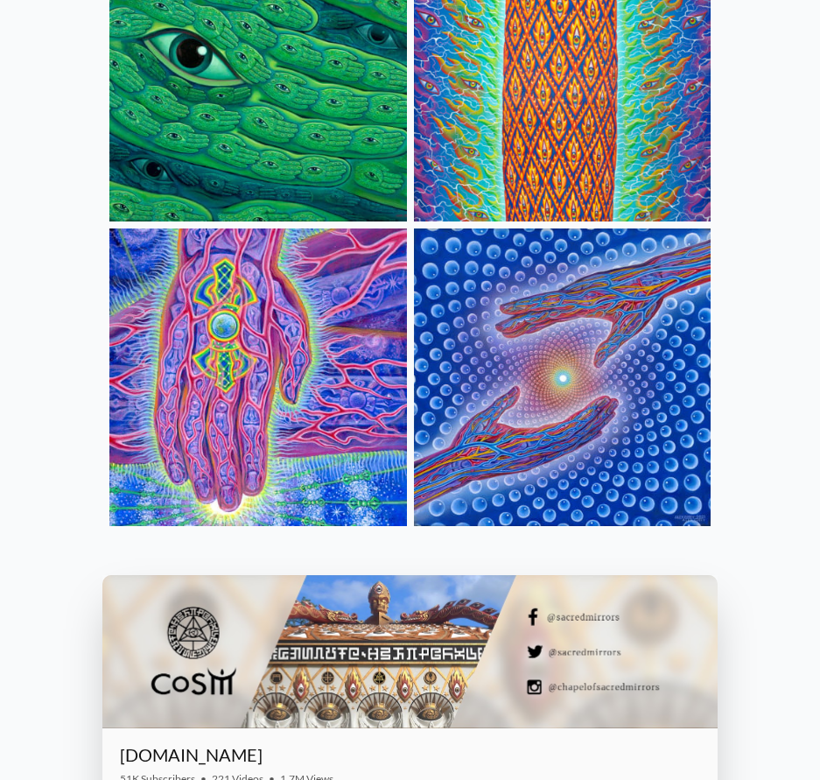
scroll to position [2527, 0]
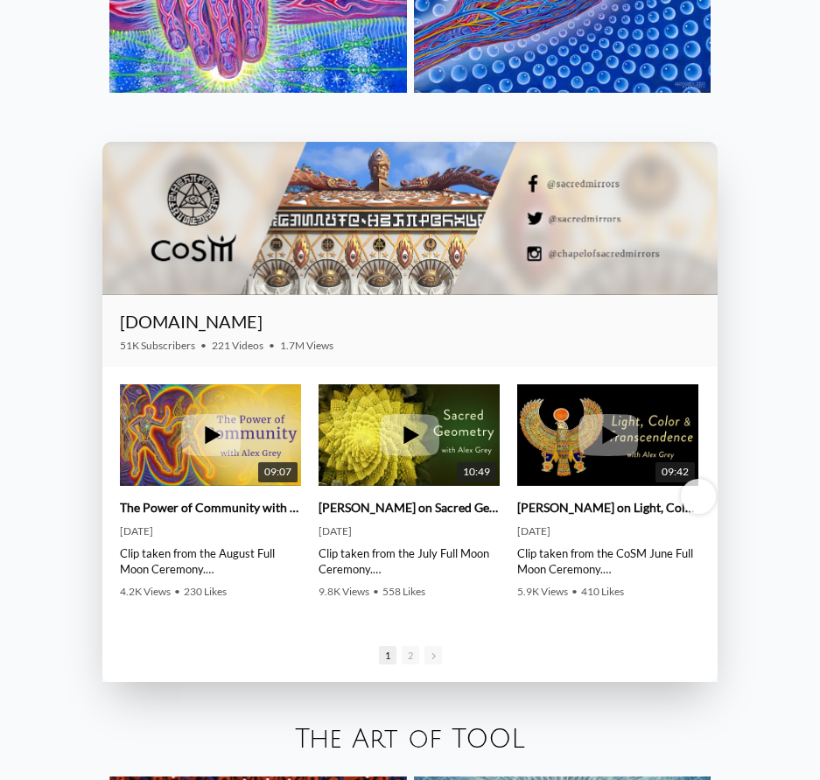
click at [222, 231] on div at bounding box center [409, 218] width 615 height 153
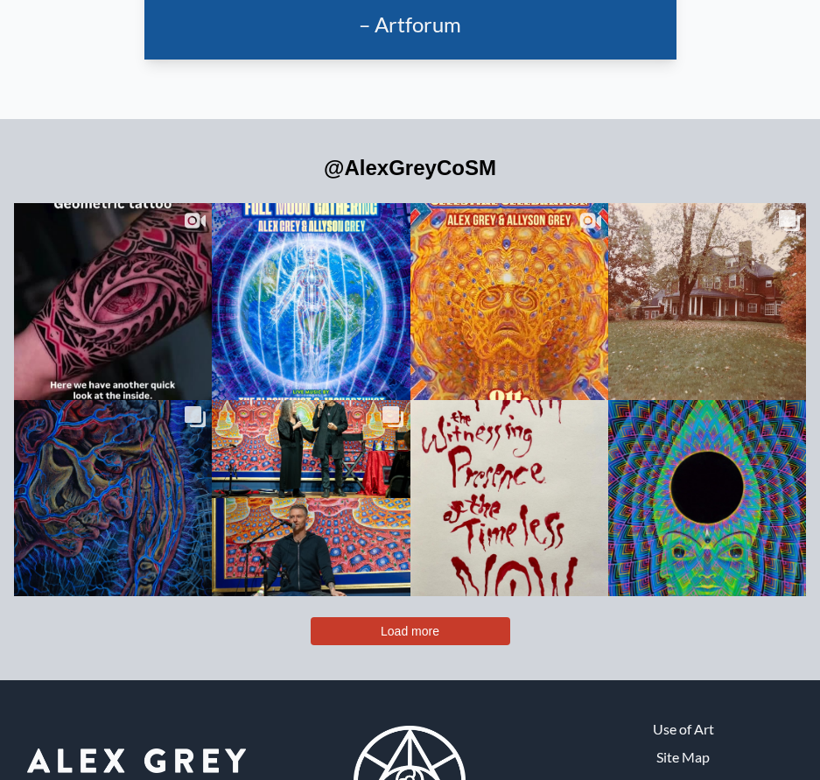
scroll to position [4716, 0]
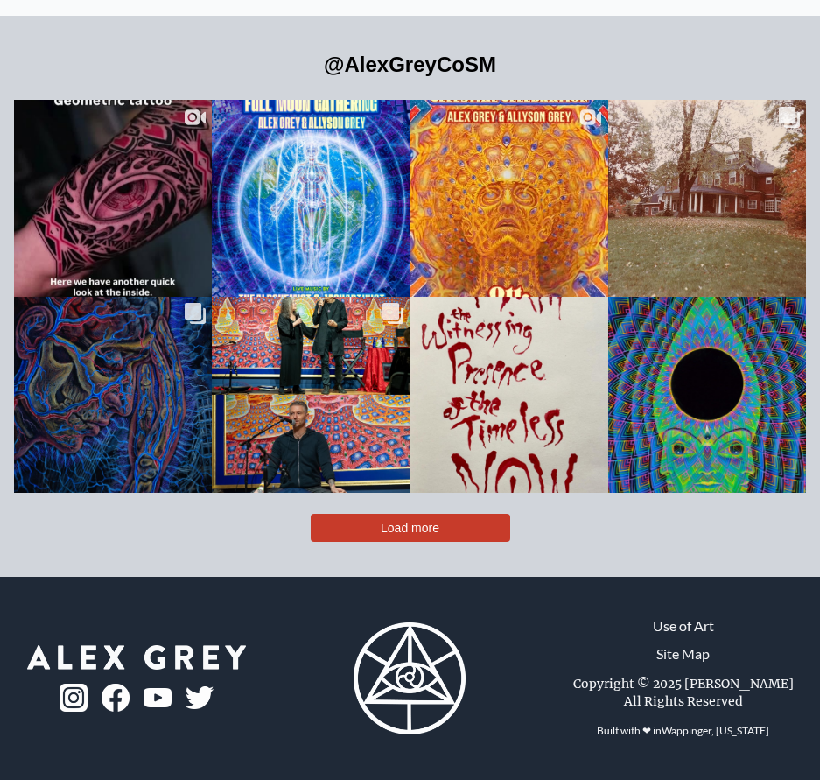
click at [387, 521] on span "Load more" at bounding box center [410, 528] width 59 height 14
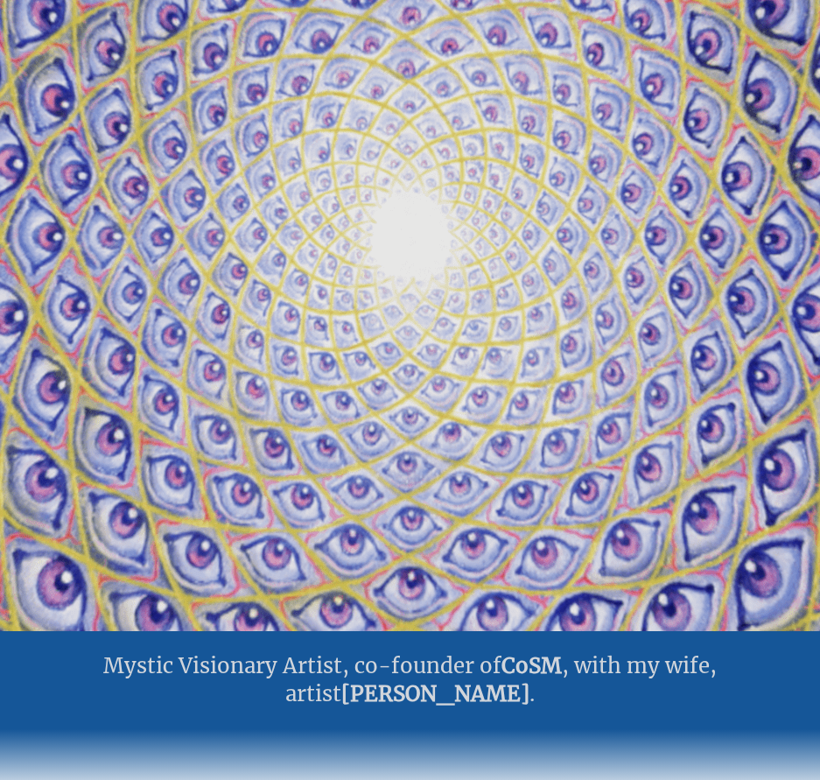
scroll to position [0, 0]
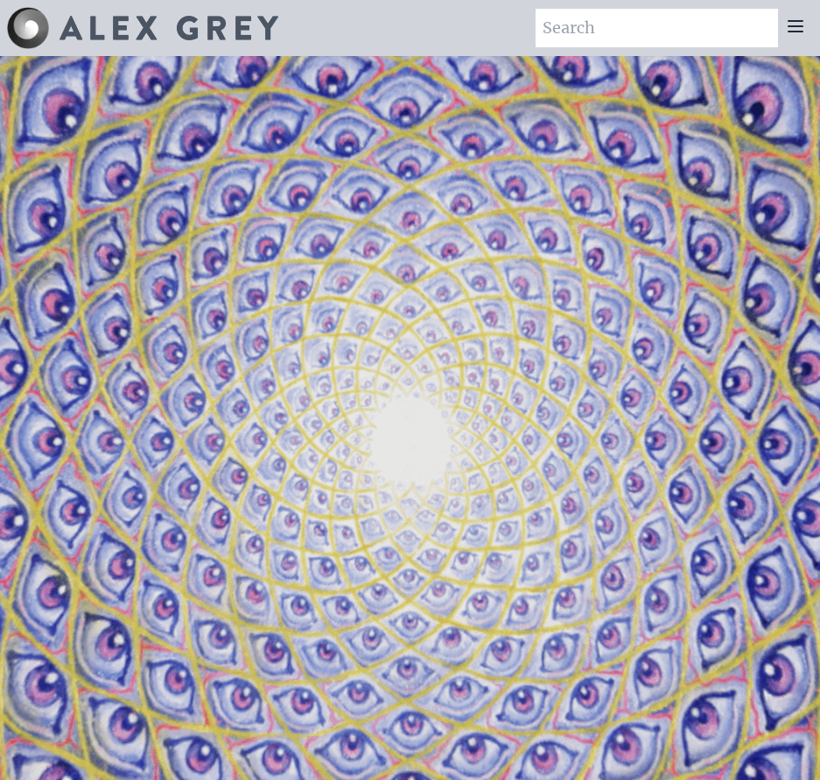
click at [798, 28] on icon at bounding box center [795, 26] width 21 height 21
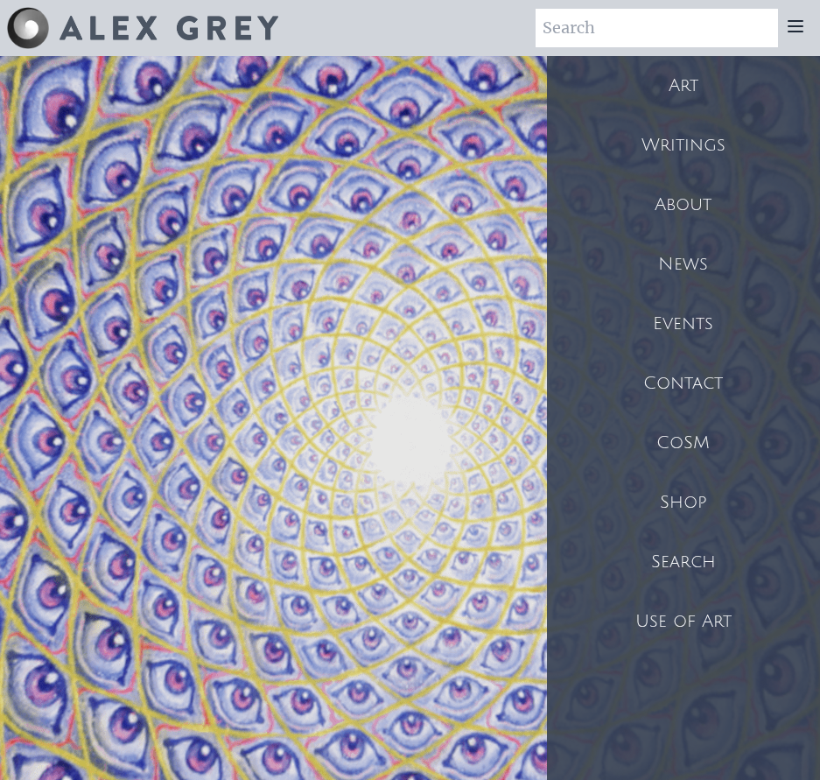
click at [651, 89] on div "Art" at bounding box center [683, 86] width 273 height 60
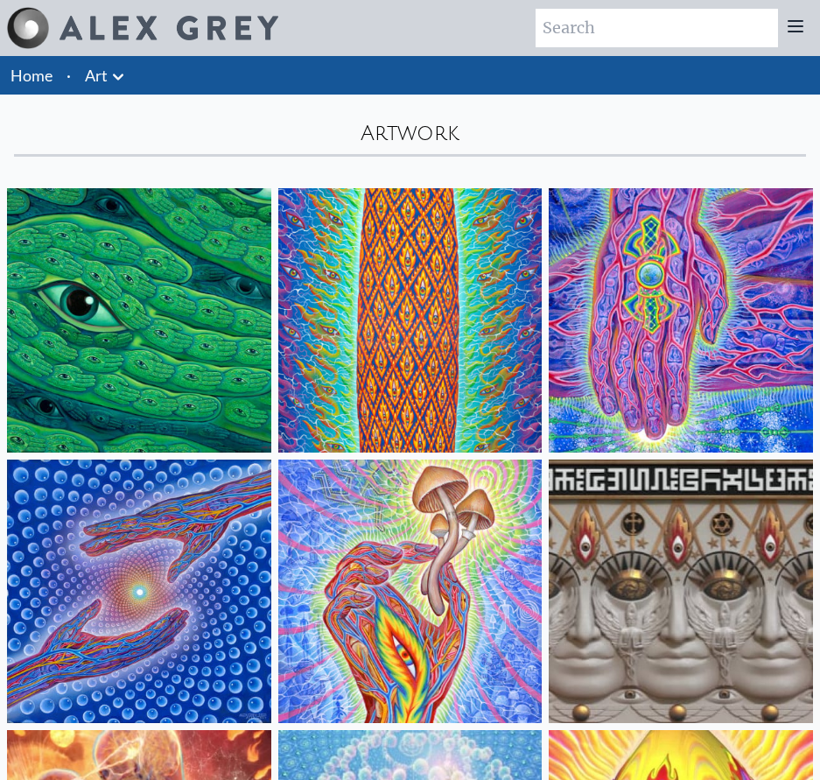
scroll to position [263, 0]
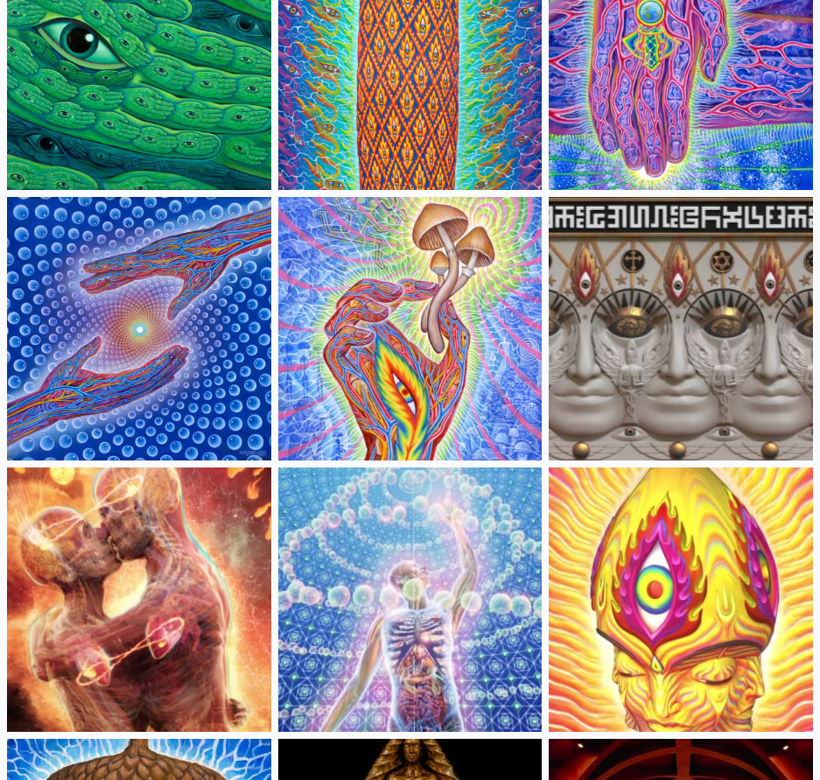
click at [151, 88] on img at bounding box center [139, 58] width 264 height 264
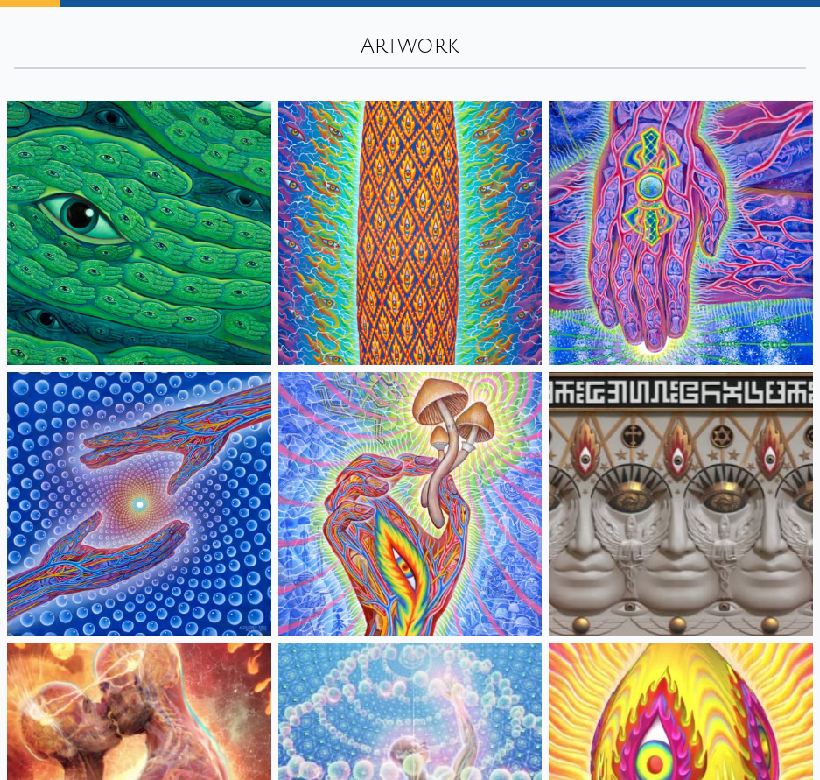
click at [393, 257] on img at bounding box center [410, 233] width 264 height 264
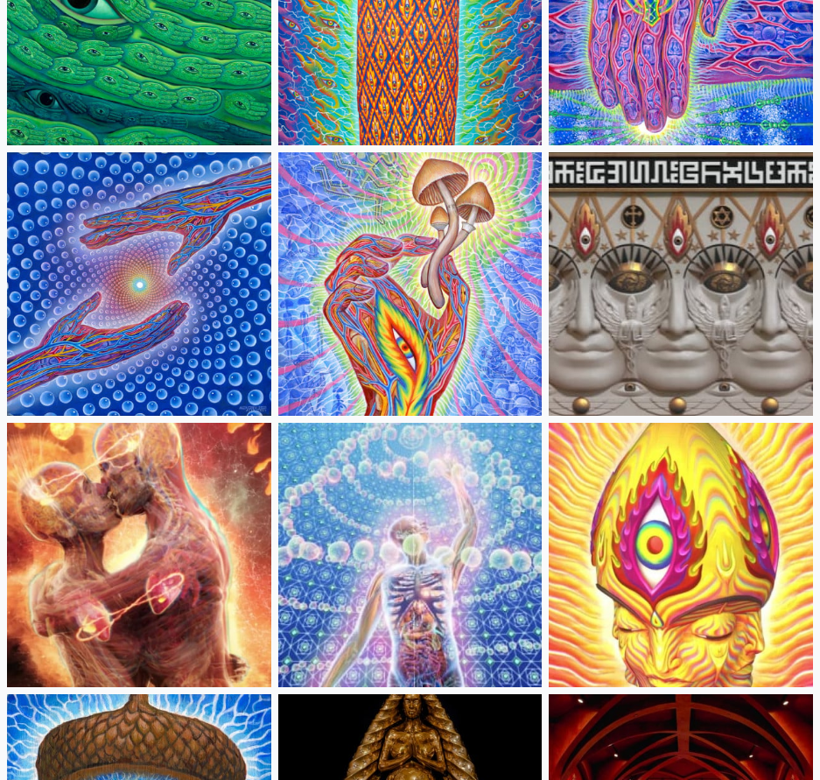
scroll to position [525, 0]
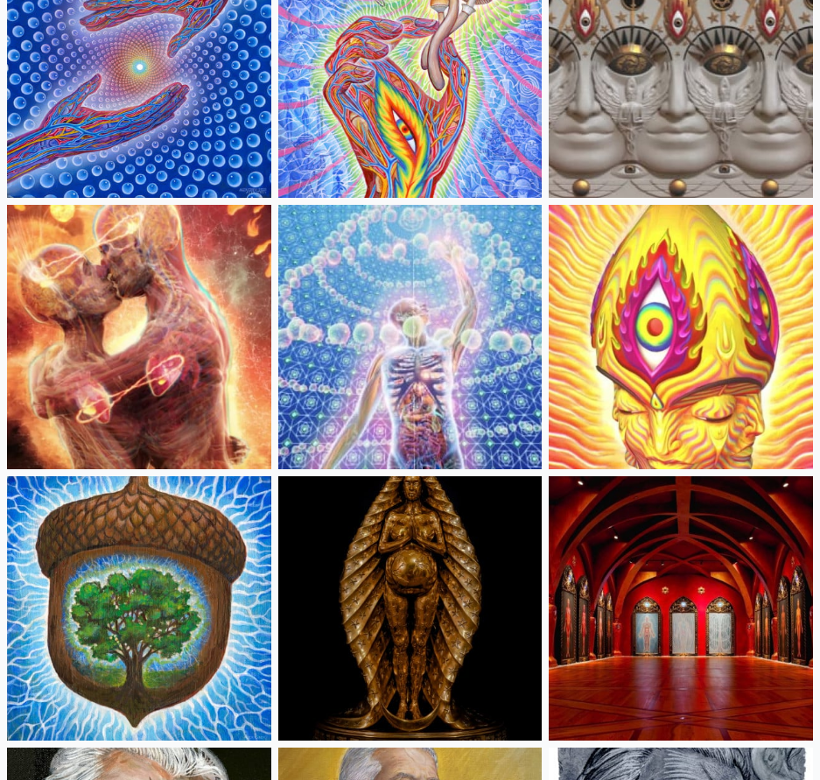
click at [241, 370] on img at bounding box center [139, 337] width 264 height 264
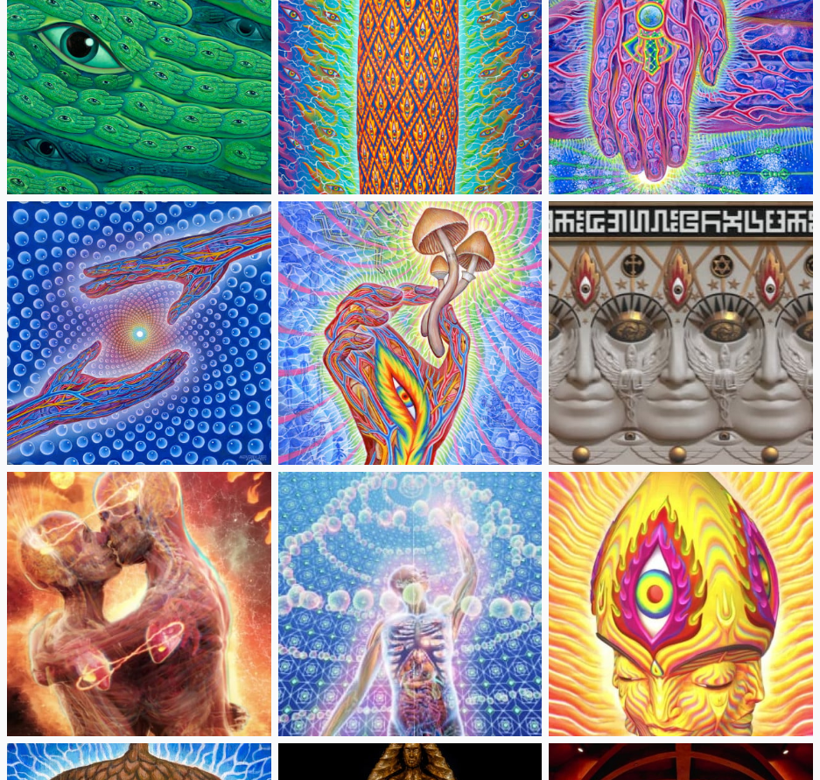
scroll to position [0, 0]
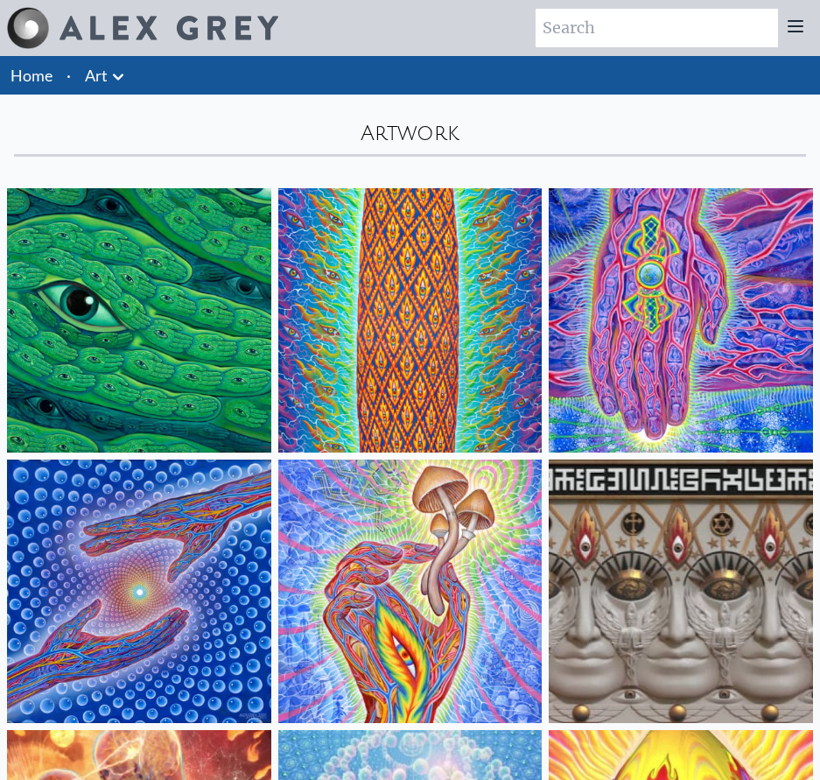
click at [803, 25] on icon at bounding box center [796, 26] width 14 height 11
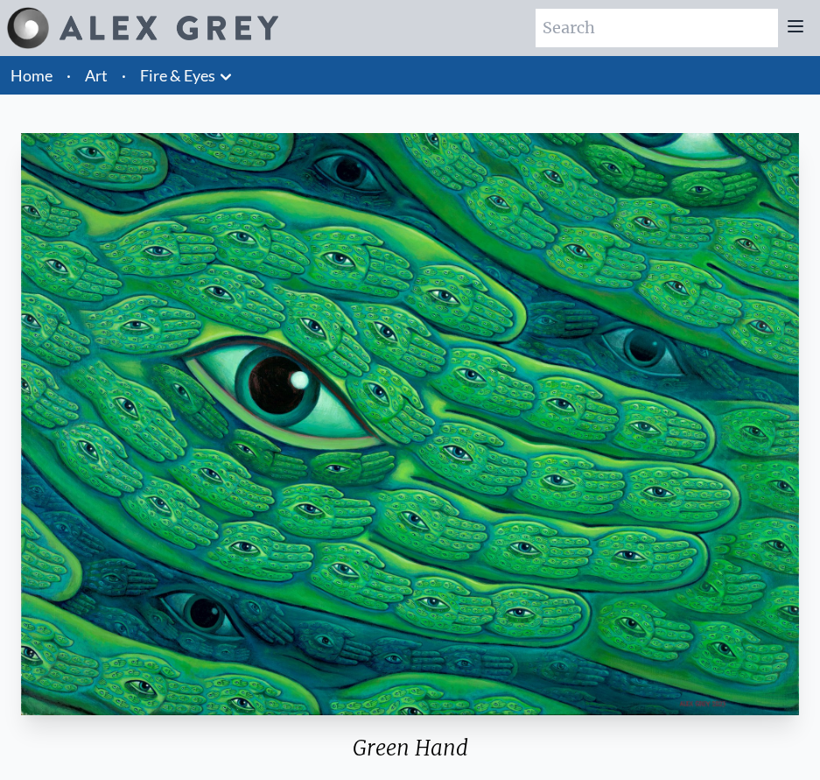
click at [218, 196] on img "1 / 31" at bounding box center [410, 424] width 778 height 582
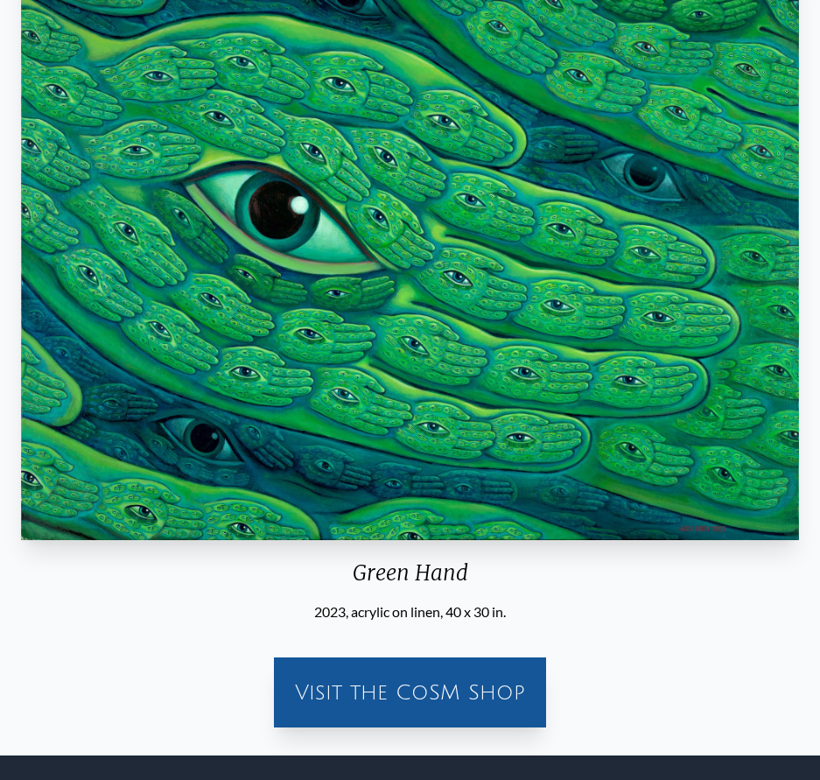
scroll to position [88, 0]
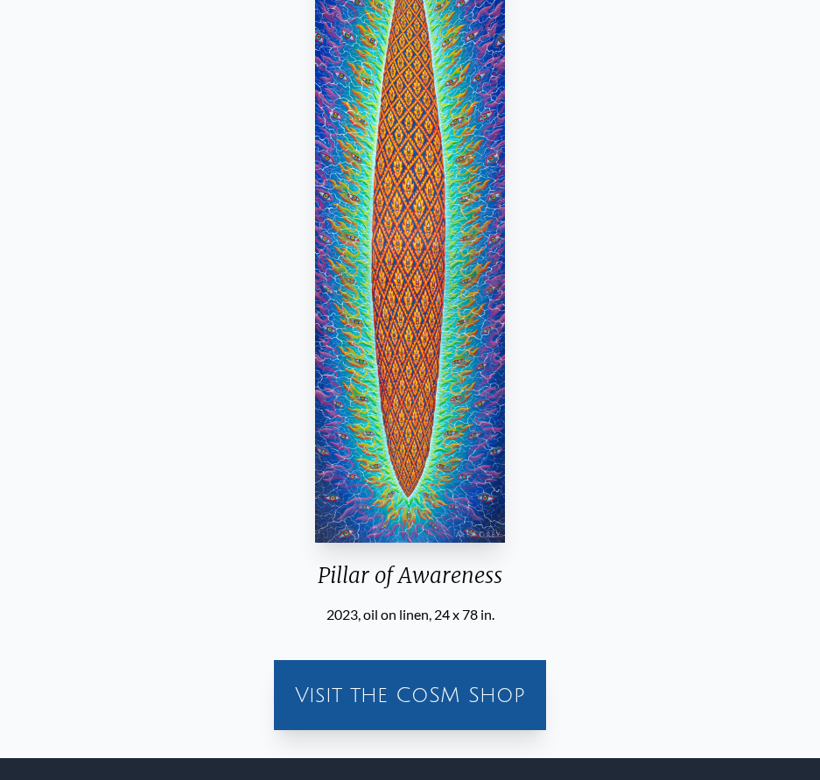
scroll to position [263, 0]
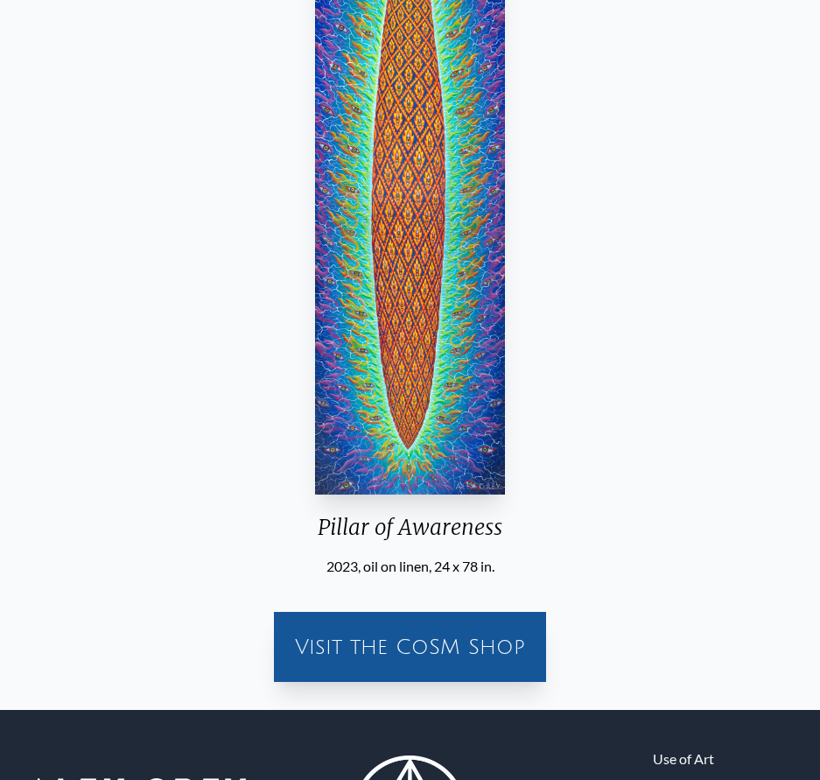
click at [321, 305] on img "2 / 31" at bounding box center [410, 182] width 191 height 624
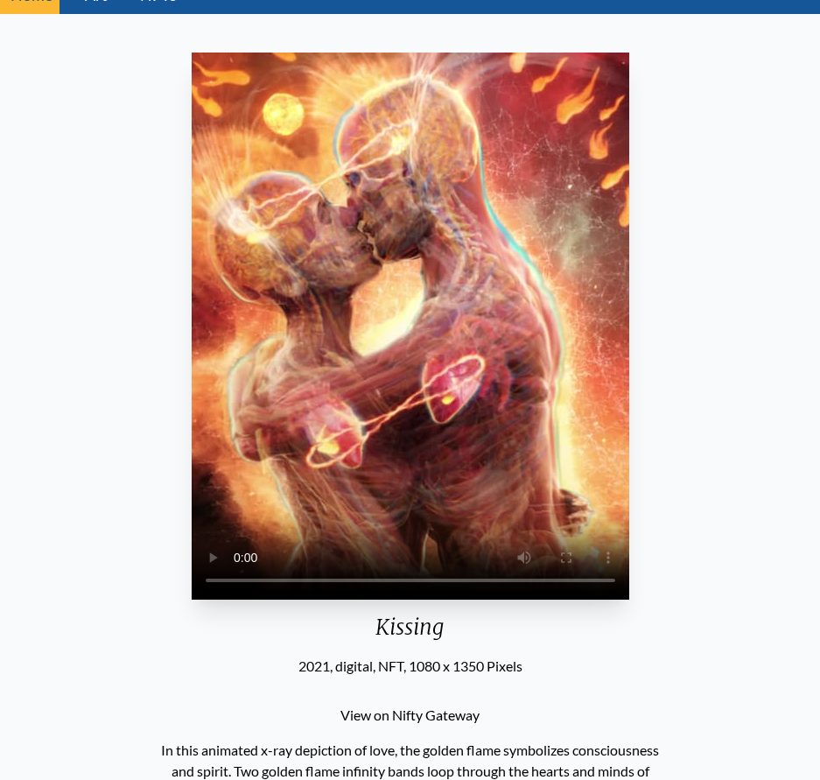
scroll to position [263, 0]
